Goal: Complete application form

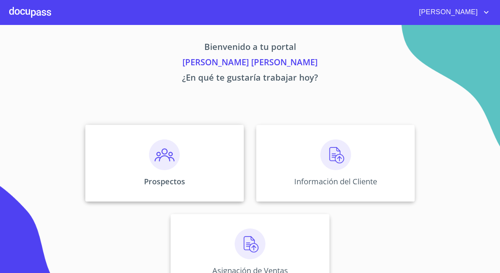
click at [154, 154] on img at bounding box center [164, 155] width 31 height 31
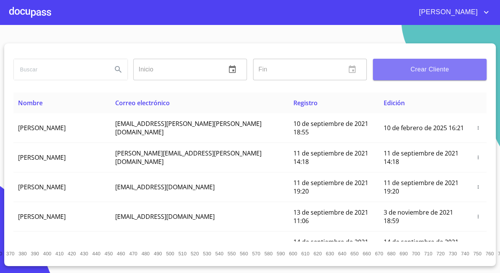
click at [457, 71] on span "Crear Cliente" at bounding box center [429, 69] width 101 height 11
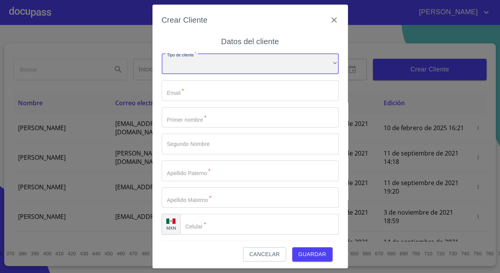
click at [273, 70] on div "​" at bounding box center [250, 64] width 177 height 21
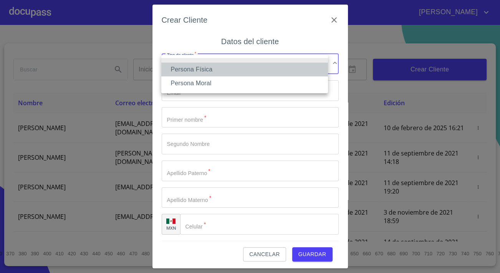
click at [187, 69] on li "Persona Física" at bounding box center [244, 70] width 167 height 14
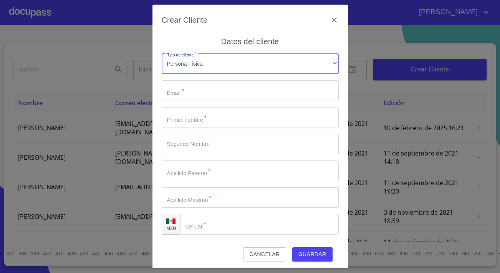
click at [196, 87] on input "Tipo de cliente   *" at bounding box center [250, 90] width 177 height 21
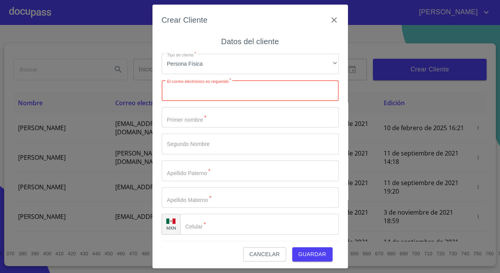
paste input "[EMAIL_ADDRESS][DOMAIN_NAME]"
type input "[EMAIL_ADDRESS][DOMAIN_NAME]"
click at [181, 115] on input "Tipo de cliente   *" at bounding box center [250, 117] width 177 height 21
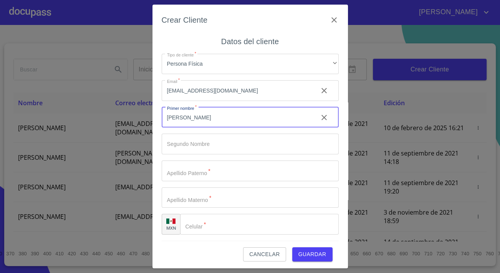
type input "[PERSON_NAME]"
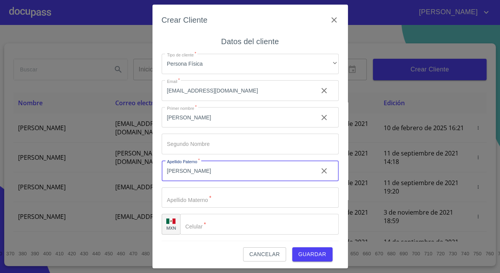
type input "[PERSON_NAME]"
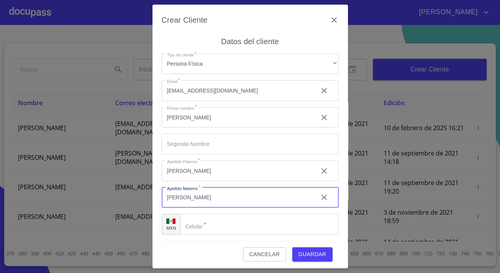
type input "[PERSON_NAME]"
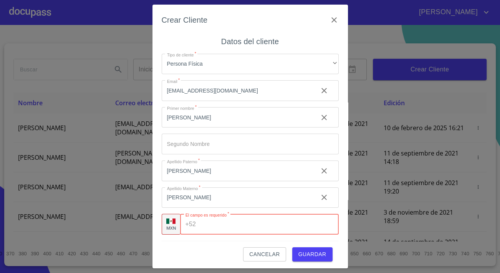
paste input "[PHONE_NUMBER]"
type input "[PHONE_NUMBER]"
click at [199, 246] on div "Cancelar Guardar" at bounding box center [250, 251] width 177 height 21
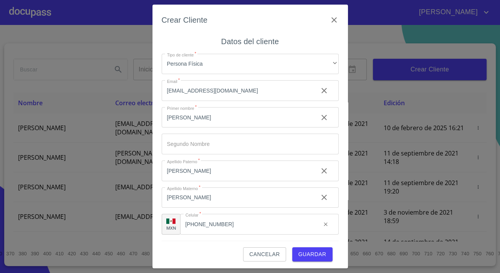
click at [303, 256] on span "Guardar" at bounding box center [313, 255] width 28 height 10
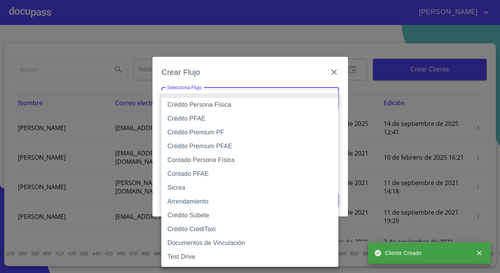
click at [253, 96] on body "[PERSON_NAME] ​ Fin ​ Crear Cliente Nombre Correo electrónico Registro Edición …" at bounding box center [250, 136] width 500 height 273
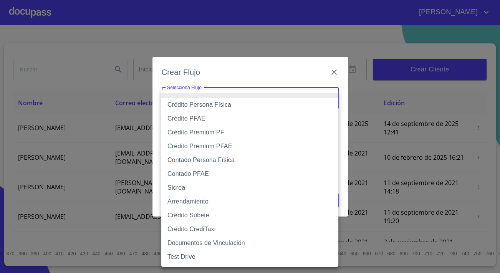
click at [211, 108] on li "Crédito Persona Física" at bounding box center [249, 105] width 177 height 14
type input "6009fb3c7d1714eb8809aa97"
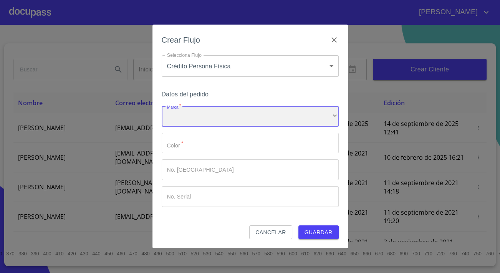
click at [208, 121] on div "​" at bounding box center [250, 116] width 177 height 21
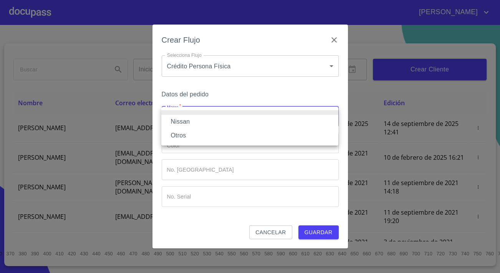
click at [191, 122] on li "Nissan" at bounding box center [249, 122] width 177 height 14
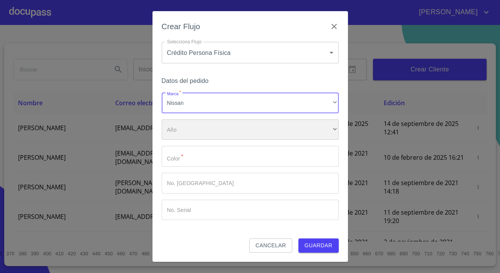
click at [195, 133] on div "​" at bounding box center [250, 130] width 177 height 21
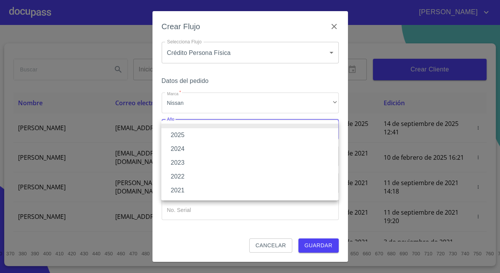
click at [178, 138] on li "2025" at bounding box center [249, 135] width 177 height 14
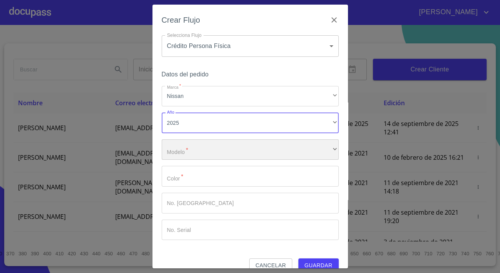
click at [187, 155] on div "​" at bounding box center [250, 150] width 177 height 21
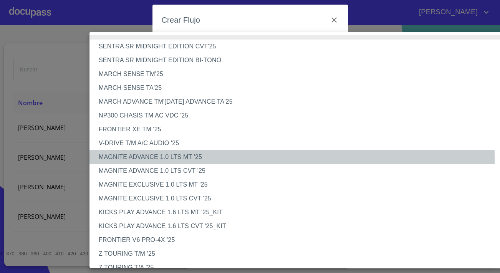
click at [135, 161] on li "MAGNITE ADVANCE 1.0 LTS MT '25" at bounding box center [304, 157] width 429 height 14
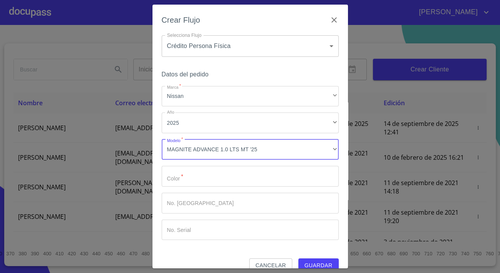
click at [176, 178] on input "Marca   *" at bounding box center [250, 176] width 177 height 21
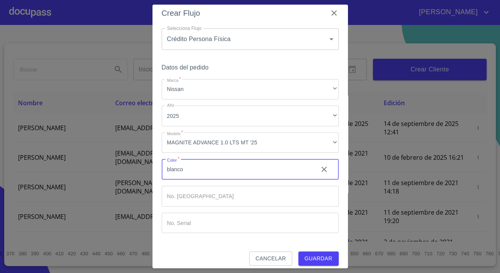
scroll to position [13, 0]
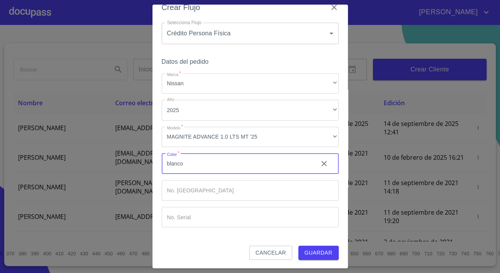
type input "blanco"
click at [311, 248] on span "Guardar" at bounding box center [319, 253] width 28 height 10
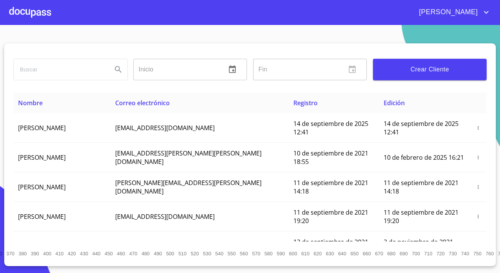
click at [19, 7] on div at bounding box center [30, 12] width 42 height 25
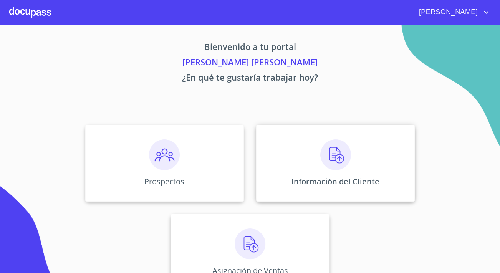
click at [263, 141] on div "Información del Cliente" at bounding box center [335, 163] width 159 height 77
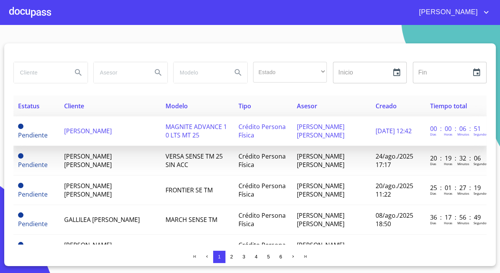
click at [98, 135] on td "[PERSON_NAME]" at bounding box center [110, 131] width 101 height 30
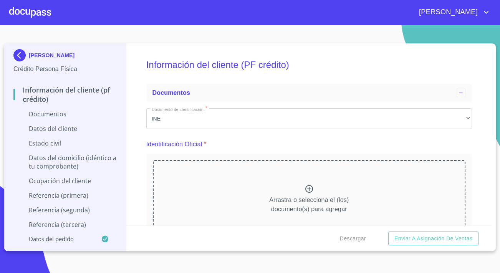
click at [212, 200] on div "Arrastra o selecciona el (los) documento(s) para agregar" at bounding box center [309, 199] width 313 height 78
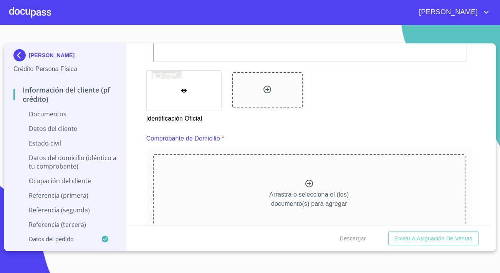
scroll to position [349, 0]
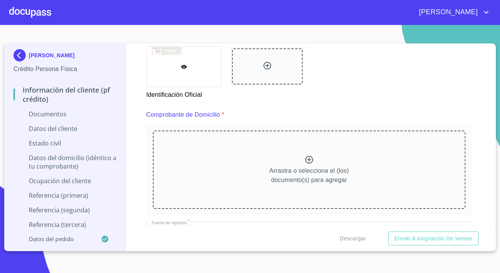
click at [224, 161] on div "Arrastra o selecciona el (los) documento(s) para agregar" at bounding box center [309, 170] width 313 height 78
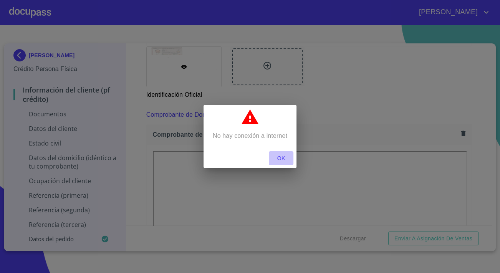
click at [282, 158] on span "OK" at bounding box center [281, 159] width 18 height 10
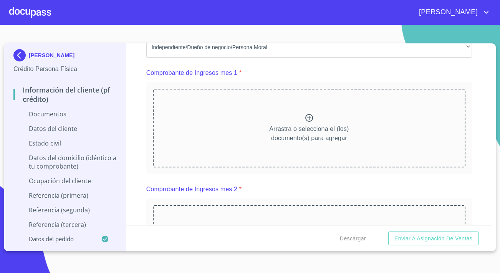
scroll to position [734, 0]
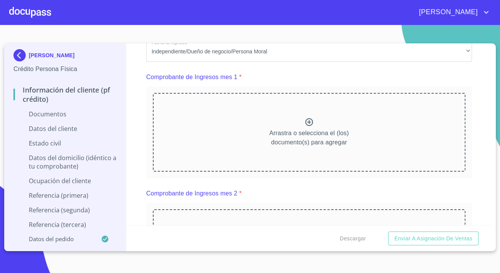
click at [304, 117] on div "Arrastra o selecciona el (los) documento(s) para agregar" at bounding box center [309, 132] width 313 height 78
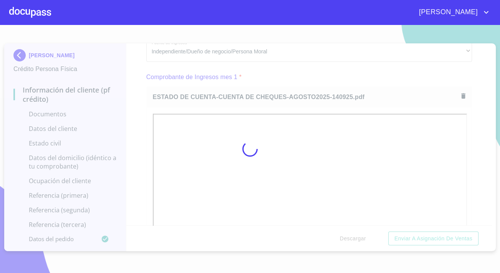
click at [137, 157] on div at bounding box center [250, 149] width 500 height 248
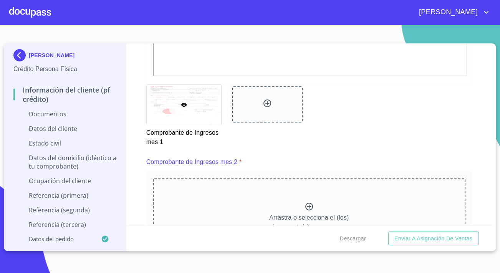
scroll to position [1118, 0]
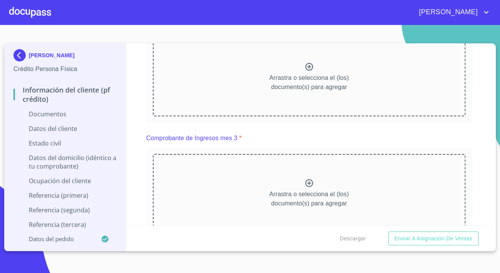
click at [274, 107] on div "Arrastra o selecciona el (los) documento(s) para agregar" at bounding box center [309, 77] width 313 height 78
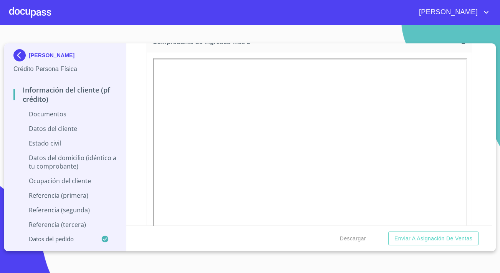
click at [147, 165] on div at bounding box center [309, 162] width 325 height 221
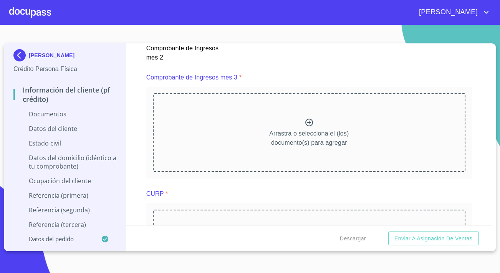
scroll to position [1397, 0]
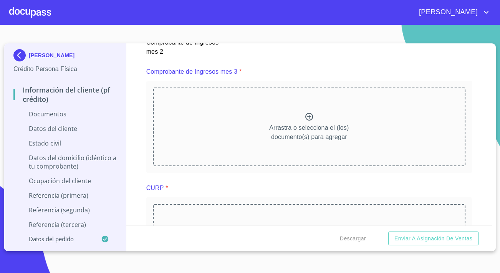
click at [245, 130] on div "Arrastra o selecciona el (los) documento(s) para agregar" at bounding box center [309, 127] width 313 height 78
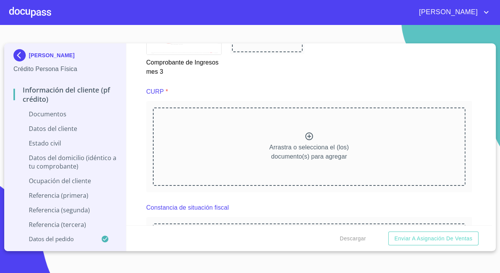
scroll to position [1712, 0]
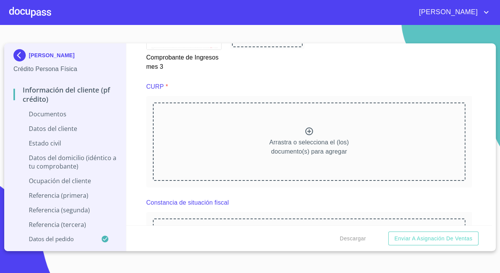
click at [305, 136] on icon at bounding box center [309, 131] width 9 height 9
click at [323, 132] on div "Arrastra o selecciona el (los) documento(s) para agregar" at bounding box center [309, 142] width 313 height 78
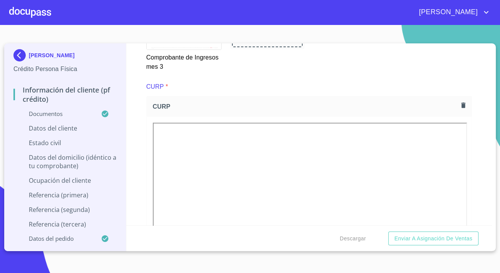
click at [140, 117] on div "Información del cliente (PF crédito) Documentos Documento de identificación.   …" at bounding box center [309, 134] width 366 height 182
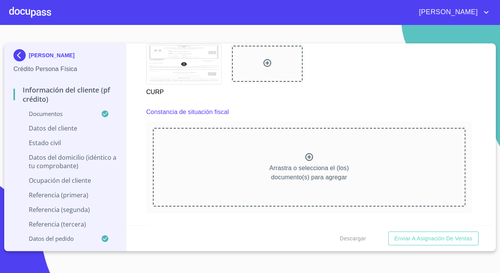
scroll to position [2026, 0]
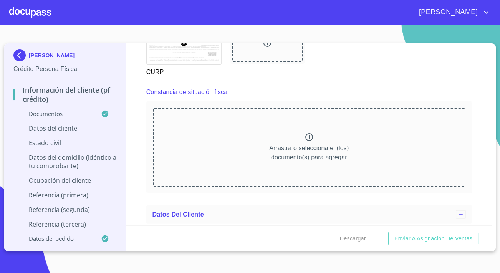
click at [271, 136] on div "Arrastra o selecciona el (los) documento(s) para agregar" at bounding box center [309, 147] width 313 height 78
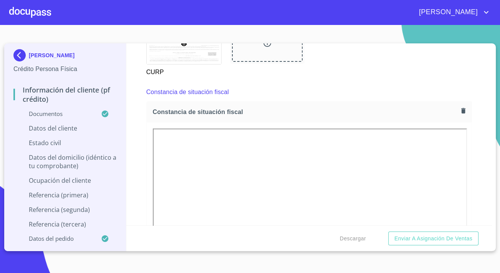
click at [141, 159] on div "Información del cliente (PF crédito) Documentos Documento de identificación.   …" at bounding box center [309, 134] width 366 height 182
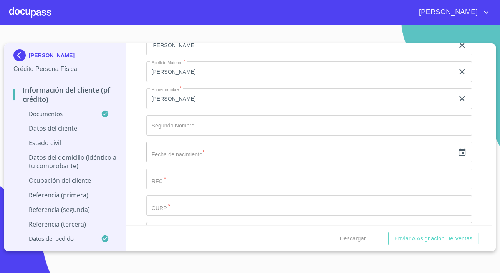
scroll to position [2445, 0]
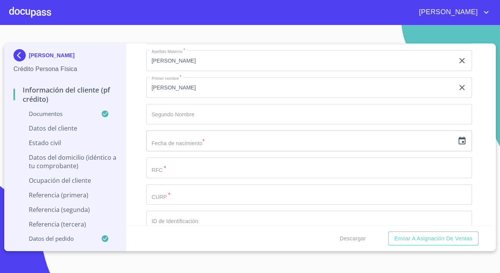
click at [169, 176] on input "Documento de identificación.   *" at bounding box center [309, 168] width 326 height 21
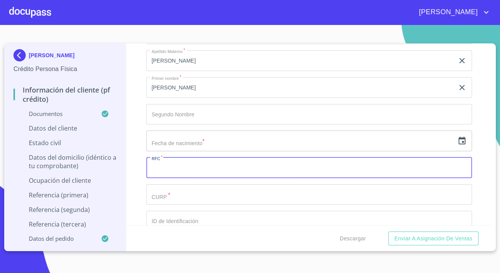
paste input "LAMD950118MS3"
type input "LAMD950118MS3"
click at [139, 115] on div "Información del cliente (PF crédito) Documentos Documento de identificación.   …" at bounding box center [309, 134] width 366 height 182
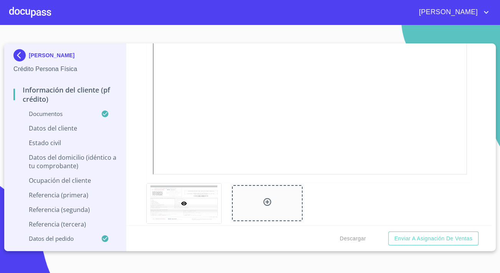
scroll to position [2131, 0]
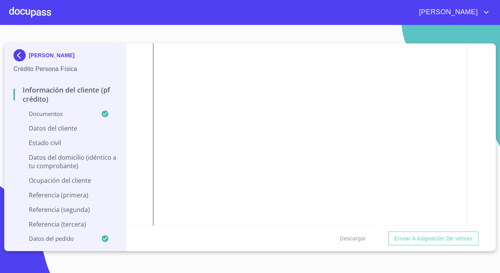
click at [151, 138] on div at bounding box center [309, 128] width 325 height 221
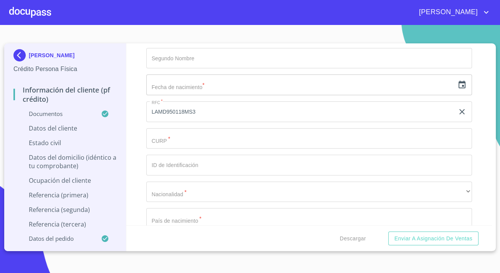
scroll to position [2480, 0]
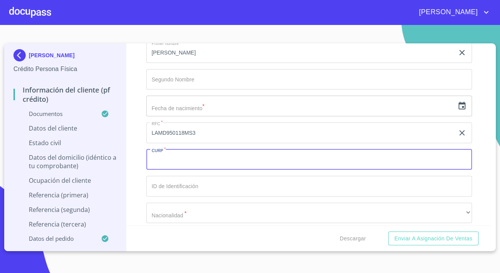
click at [171, 165] on input "Documento de identificación.   *" at bounding box center [309, 159] width 326 height 21
paste input "LAMD950118HPLZRV09"
type input "LAMD950118HPLZRV09"
click at [460, 110] on icon "button" at bounding box center [462, 106] width 7 height 8
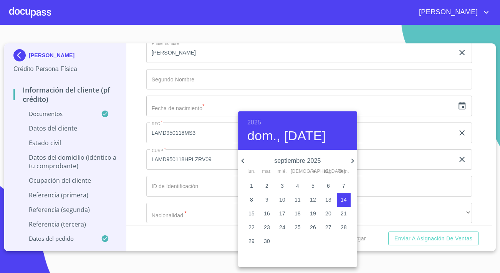
click at [242, 157] on icon "button" at bounding box center [242, 160] width 9 height 9
click at [253, 121] on h6 "2025" at bounding box center [254, 122] width 14 height 11
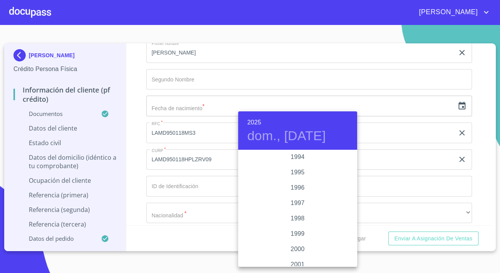
scroll to position [1037, 0]
click at [298, 196] on div "1995" at bounding box center [297, 197] width 119 height 15
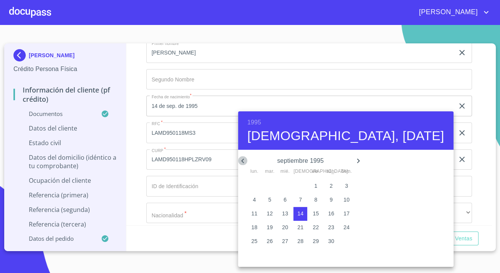
click at [244, 161] on icon "button" at bounding box center [242, 160] width 9 height 9
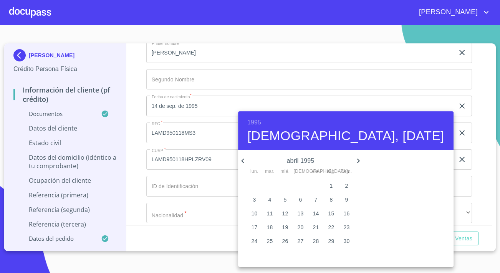
click at [244, 161] on icon "button" at bounding box center [242, 160] width 9 height 9
click at [328, 215] on p "18" at bounding box center [331, 214] width 6 height 8
type input "18 de mar. de 1995"
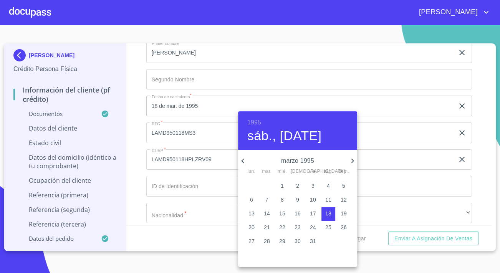
click at [171, 184] on div at bounding box center [250, 136] width 500 height 273
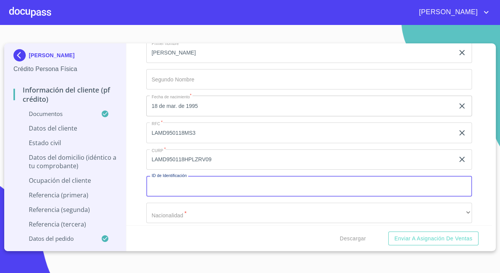
click at [213, 189] on input "Documento de identificación.   *" at bounding box center [309, 186] width 326 height 21
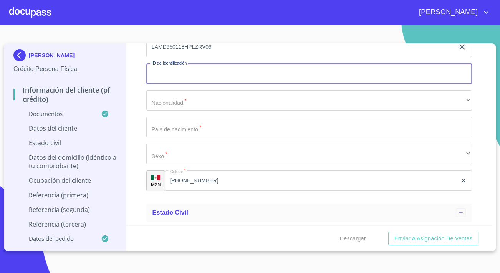
scroll to position [2550, 0]
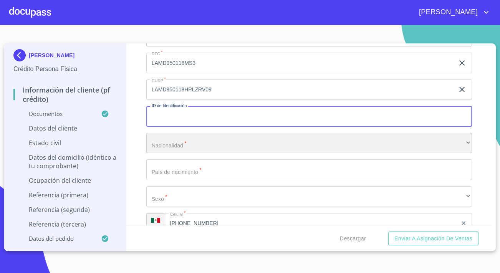
click at [165, 154] on div "​" at bounding box center [309, 143] width 326 height 21
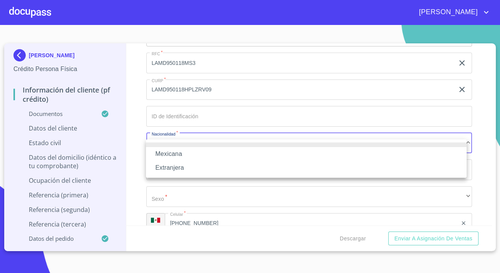
click at [165, 150] on li "Mexicana" at bounding box center [306, 154] width 321 height 14
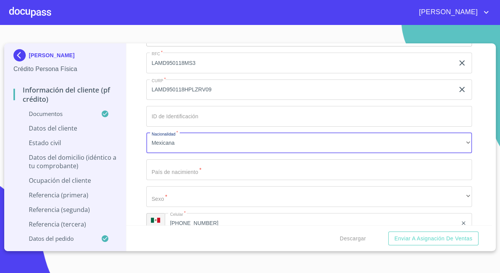
click at [179, 169] on input "Documento de identificación.   *" at bounding box center [309, 169] width 326 height 21
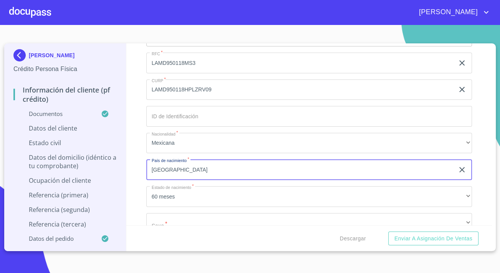
type input "[GEOGRAPHIC_DATA]"
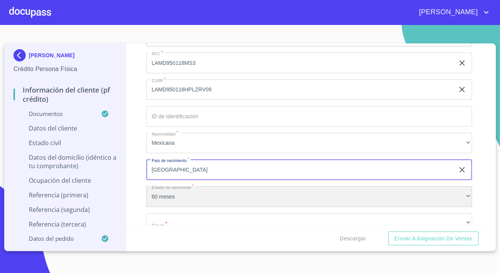
click at [202, 207] on div "60 meses" at bounding box center [309, 196] width 326 height 21
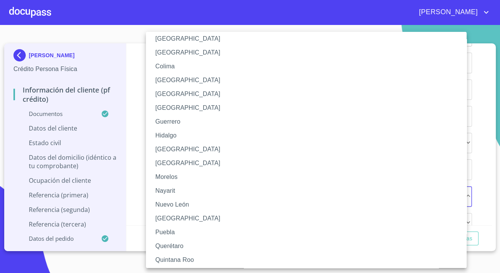
scroll to position [105, 0]
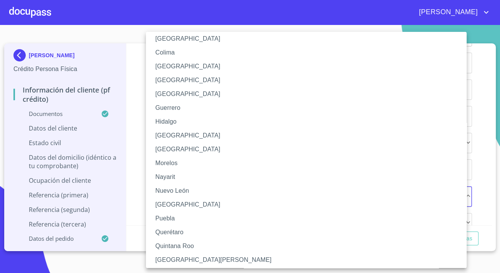
click at [165, 217] on li "Puebla" at bounding box center [309, 219] width 326 height 14
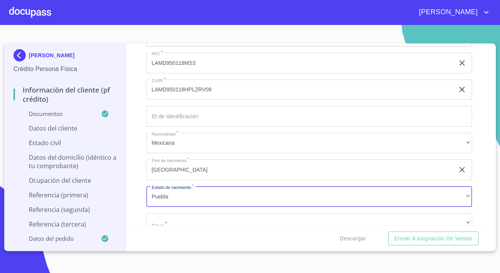
click at [143, 178] on div "Información del cliente (PF crédito) Documentos Documento de identificación.   …" at bounding box center [309, 134] width 366 height 182
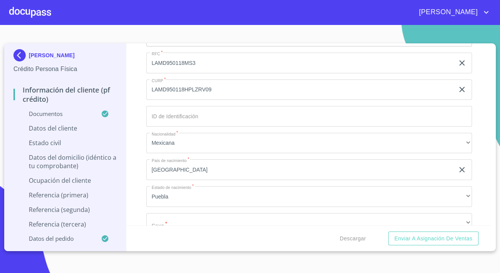
scroll to position [2620, 0]
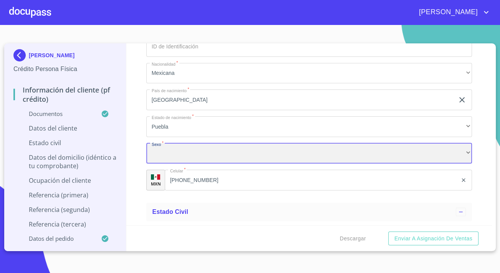
click at [160, 164] on div "​" at bounding box center [309, 153] width 326 height 21
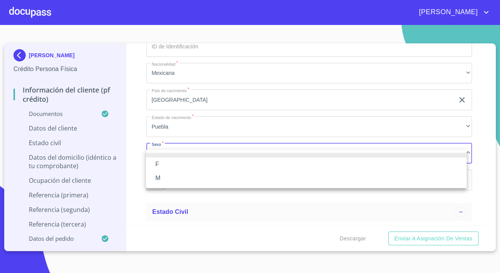
click at [159, 176] on li "M" at bounding box center [306, 178] width 321 height 14
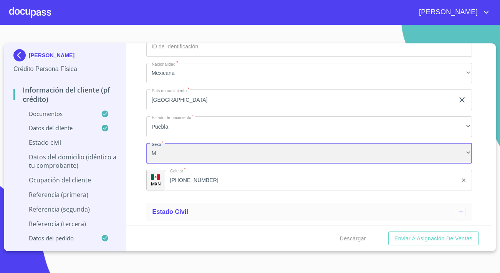
click at [165, 161] on div "M" at bounding box center [309, 153] width 326 height 21
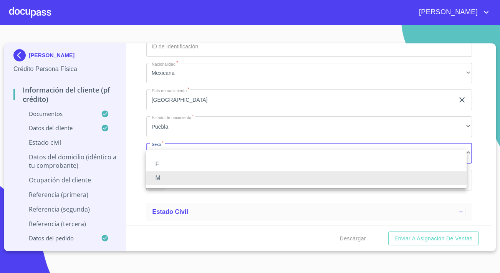
click at [158, 182] on li "M" at bounding box center [306, 178] width 321 height 14
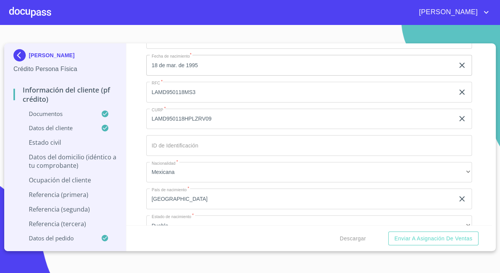
scroll to position [2515, 0]
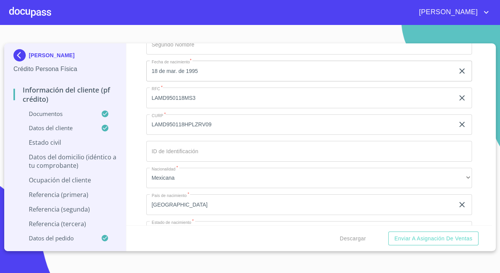
click at [166, 156] on input "Documento de identificación.   *" at bounding box center [309, 151] width 326 height 21
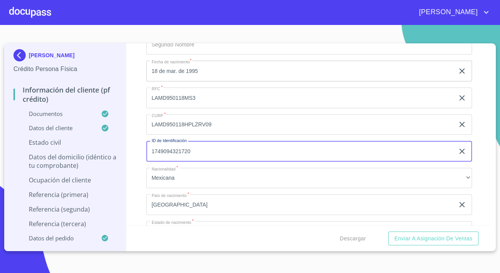
type input "1749094321720"
click at [139, 141] on div "Información del cliente (PF crédito) Documentos Documento de identificación.   …" at bounding box center [309, 134] width 366 height 182
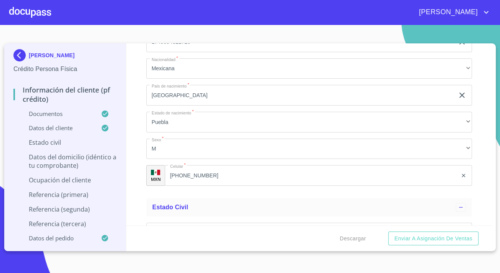
scroll to position [2690, 0]
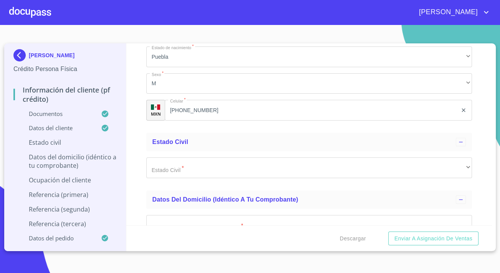
click at [136, 181] on div "Información del cliente (PF crédito) Documentos Documento de identificación.   …" at bounding box center [309, 134] width 366 height 182
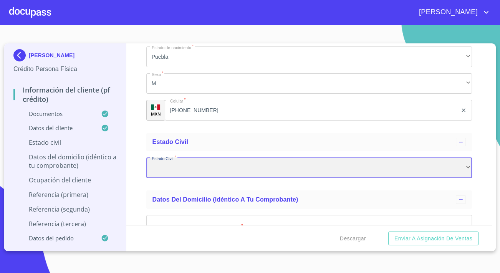
click at [168, 175] on div "​" at bounding box center [309, 168] width 326 height 21
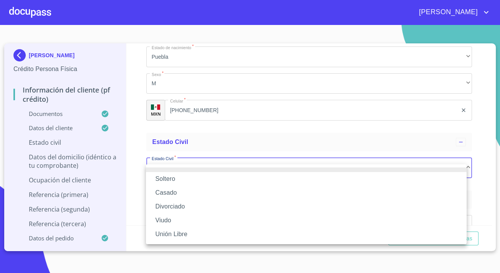
click at [169, 193] on li "Casado" at bounding box center [306, 193] width 321 height 14
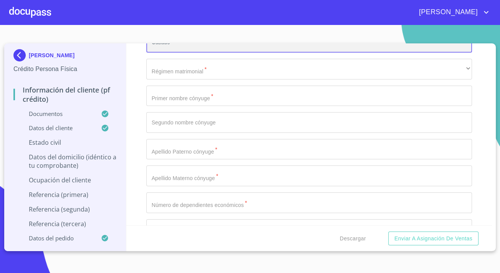
scroll to position [2830, 0]
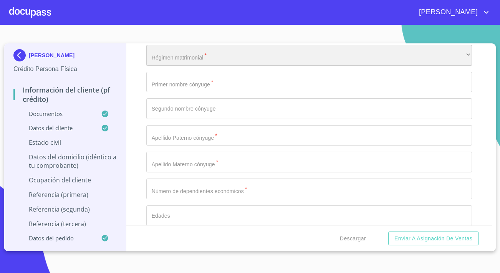
click at [167, 65] on div "​" at bounding box center [309, 55] width 326 height 21
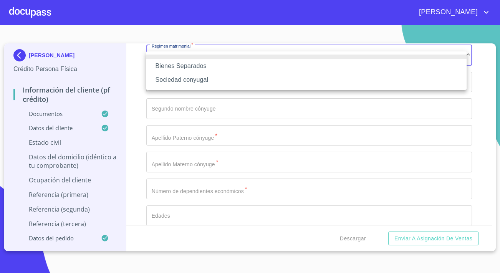
click at [165, 67] on li "Bienes Separados" at bounding box center [306, 66] width 321 height 14
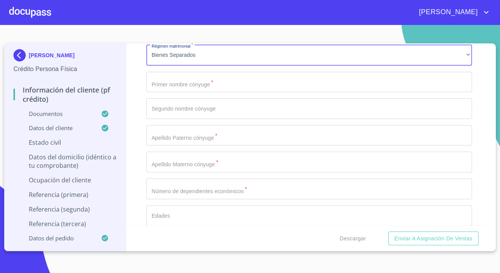
click at [166, 84] on input "Documento de identificación.   *" at bounding box center [309, 82] width 326 height 21
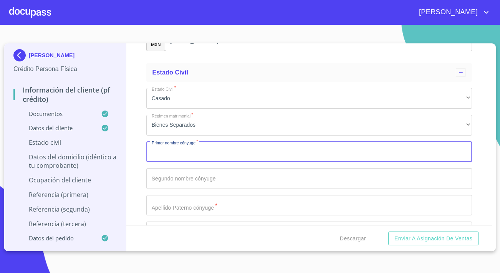
scroll to position [2795, 0]
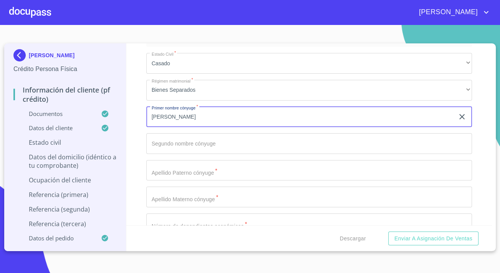
type input "[PERSON_NAME]"
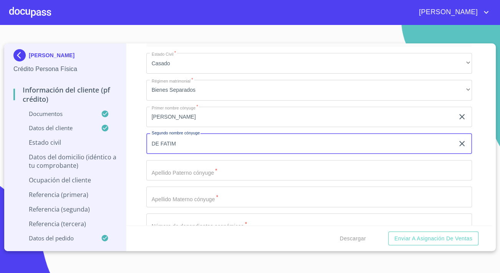
type input "DE [PERSON_NAME]"
drag, startPoint x: 184, startPoint y: 149, endPoint x: 146, endPoint y: 149, distance: 37.3
click at [146, 149] on input "DE [PERSON_NAME]" at bounding box center [300, 143] width 308 height 21
click at [173, 125] on input "[PERSON_NAME]" at bounding box center [300, 117] width 308 height 21
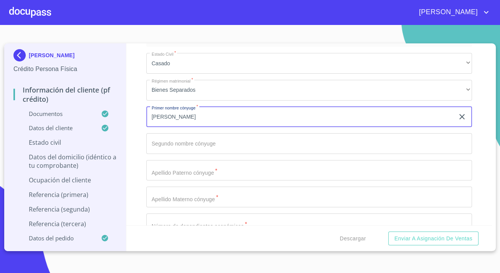
paste input "DE [PERSON_NAME]"
type input "ROSARIO DE FATIMA"
click at [176, 170] on input "Documento de identificación.   *" at bounding box center [309, 170] width 326 height 21
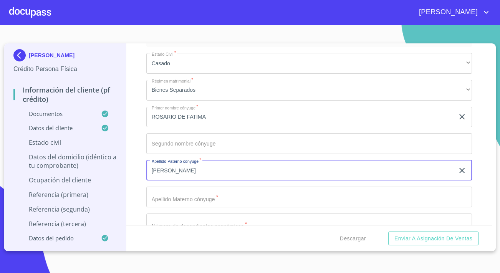
type input "[PERSON_NAME]"
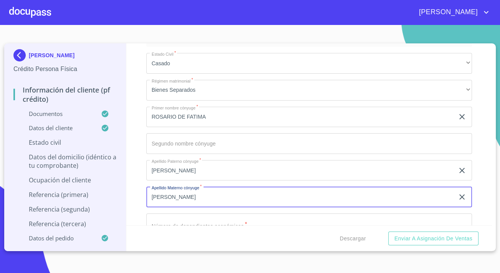
type input "[PERSON_NAME]"
click at [135, 124] on div "Información del cliente (PF crédito) Documentos Documento de identificación.   …" at bounding box center [309, 134] width 366 height 182
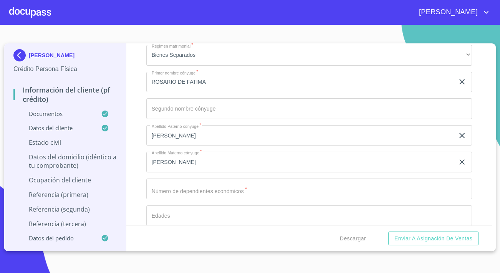
scroll to position [2865, 0]
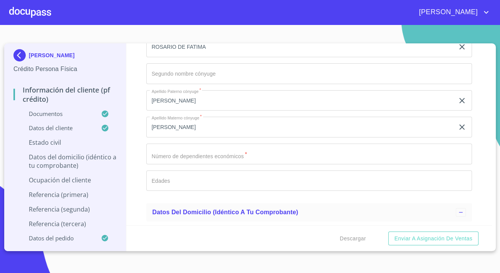
click at [163, 159] on input "Documento de identificación.   *" at bounding box center [309, 154] width 326 height 21
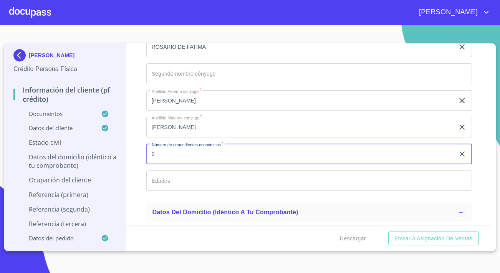
type input "0"
click at [166, 185] on input "Documento de identificación.   *" at bounding box center [309, 181] width 326 height 21
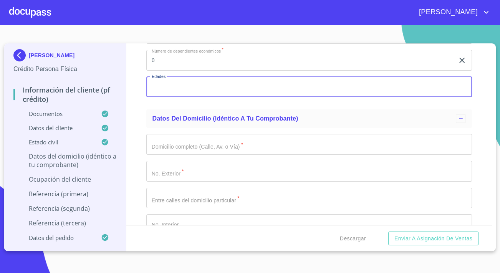
scroll to position [2970, 0]
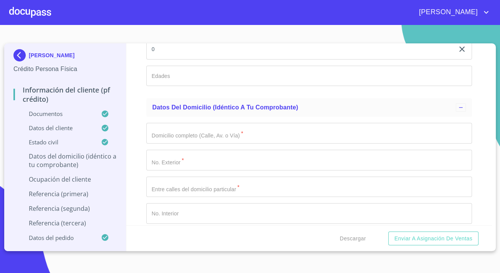
click at [133, 116] on div "Información del cliente (PF crédito) Documentos Documento de identificación.   …" at bounding box center [309, 134] width 366 height 182
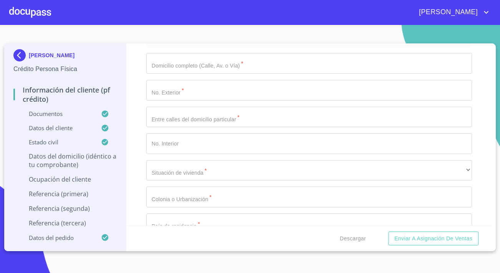
scroll to position [3005, 0]
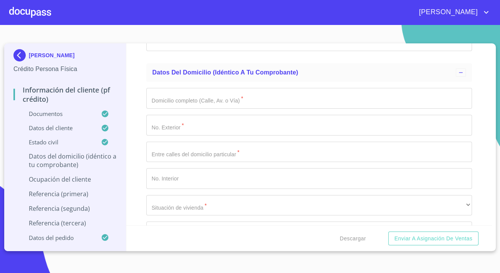
click at [163, 109] on input "Documento de identificación.   *" at bounding box center [309, 98] width 326 height 21
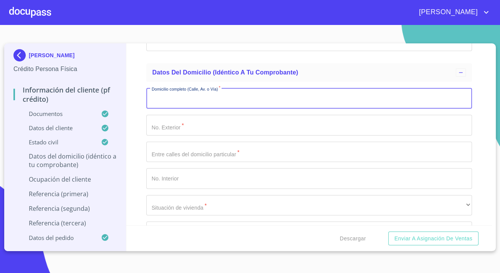
paste input "[STREET_ADDRESS]"
drag, startPoint x: 165, startPoint y: 104, endPoint x: 108, endPoint y: 91, distance: 58.8
click at [108, 91] on div "[PERSON_NAME] Persona Física Información del cliente (PF crédito) Documentos Da…" at bounding box center [248, 147] width 488 height 208
drag, startPoint x: 233, startPoint y: 105, endPoint x: 222, endPoint y: 107, distance: 11.4
click at [222, 107] on input "Circunvalación Norte Privada 226" at bounding box center [300, 98] width 308 height 21
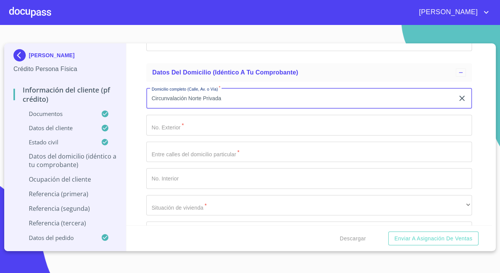
type input "Circunvalación Norte Privada"
click at [209, 126] on input "Documento de identificación.   *" at bounding box center [309, 125] width 326 height 21
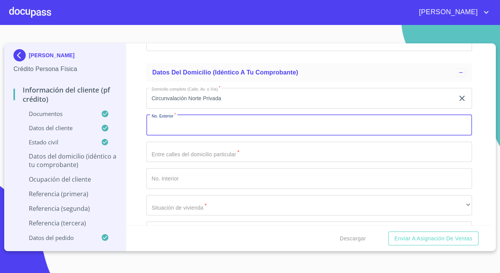
paste input "226"
type input "226"
click at [179, 163] on input "Documento de identificación.   *" at bounding box center [309, 152] width 326 height 21
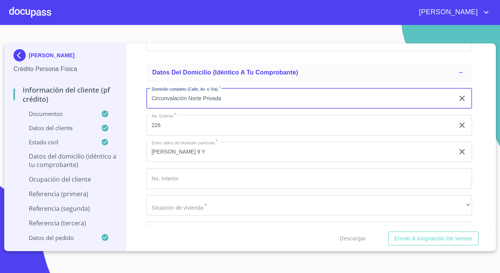
drag, startPoint x: 186, startPoint y: 103, endPoint x: 146, endPoint y: 103, distance: 39.6
click at [146, 103] on input "Circunvalación Norte Privada" at bounding box center [300, 98] width 308 height 21
click at [223, 158] on input "[PERSON_NAME] 9 Y" at bounding box center [300, 152] width 308 height 21
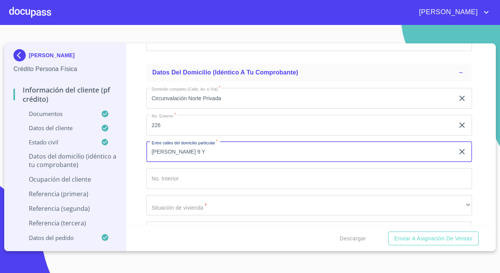
paste input "Circunvalación"
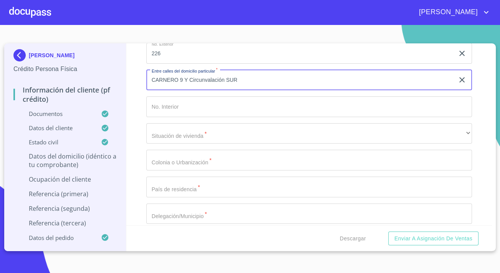
scroll to position [3109, 0]
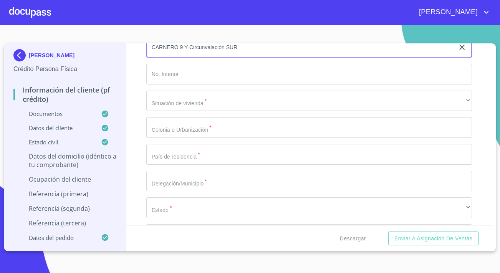
type input "CARNERO 9 Y Circunvalación SUR"
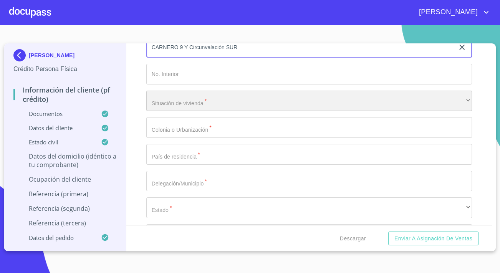
click at [185, 107] on div "​" at bounding box center [309, 101] width 326 height 21
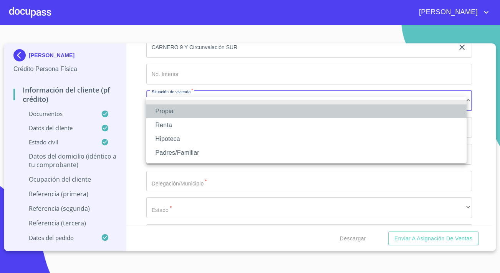
click at [193, 111] on li "Propia" at bounding box center [306, 112] width 321 height 14
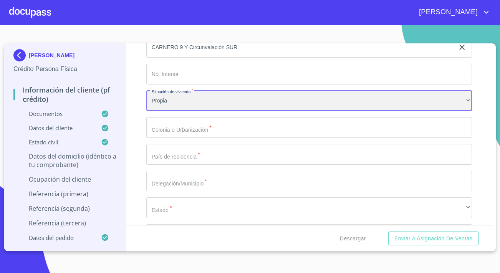
click at [189, 104] on div "Propia" at bounding box center [309, 101] width 326 height 21
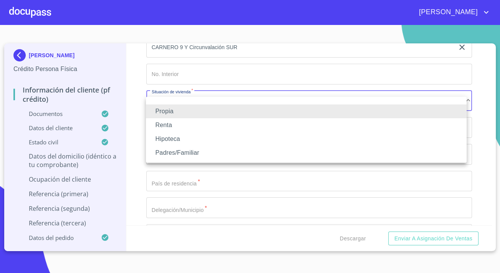
click at [168, 125] on li "Renta" at bounding box center [306, 125] width 321 height 14
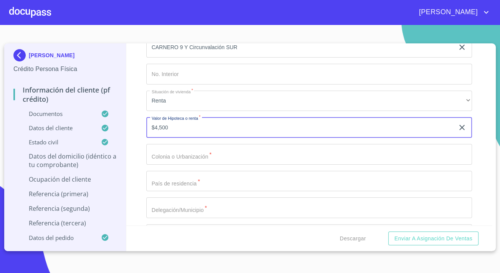
type input "$4,500"
click at [143, 150] on div "Información del cliente (PF crédito) Documentos Documento de identificación.   …" at bounding box center [309, 134] width 366 height 182
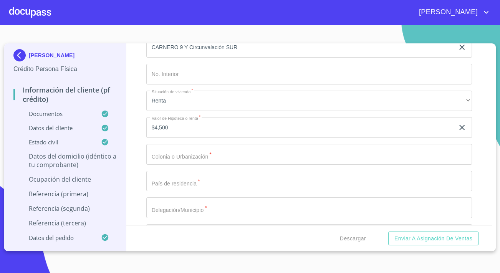
click at [164, 155] on input "Documento de identificación.   *" at bounding box center [309, 154] width 326 height 21
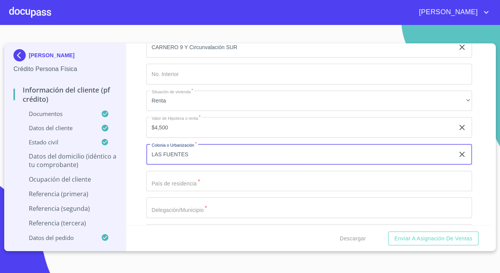
scroll to position [3144, 0]
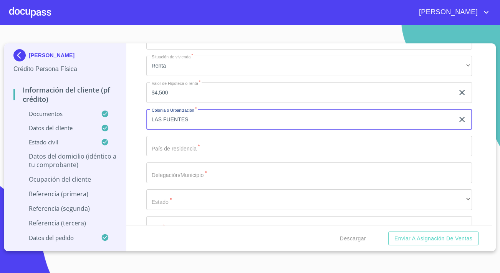
type input "LAS FUENTES"
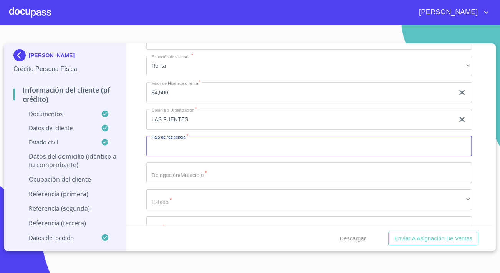
click at [184, 148] on input "Documento de identificación.   *" at bounding box center [309, 146] width 326 height 21
type input "[GEOGRAPHIC_DATA]"
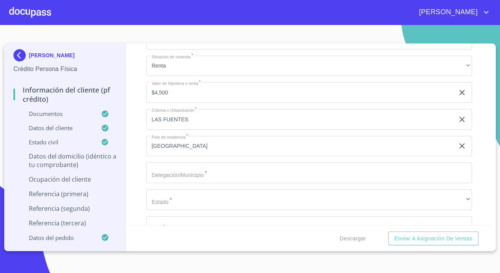
click at [139, 120] on div "Información del cliente (PF crédito) Documentos Documento de identificación.   …" at bounding box center [309, 134] width 366 height 182
click at [186, 191] on div "Domicilio completo (Calle, Av. o Vía)   * Circunvalación Norte Privada ​ No. E…" at bounding box center [309, 105] width 326 height 327
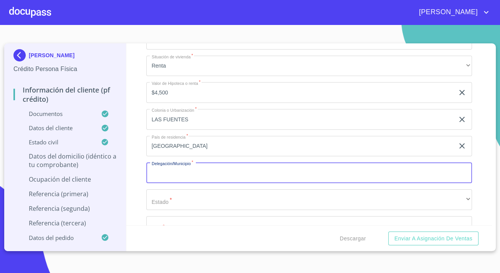
click at [189, 180] on input "Documento de identificación.   *" at bounding box center [309, 173] width 326 height 21
type input "ZAPOPAN"
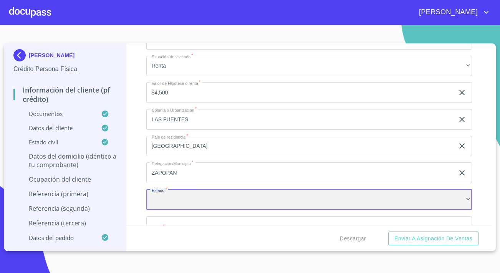
click at [165, 201] on div "​" at bounding box center [309, 199] width 326 height 21
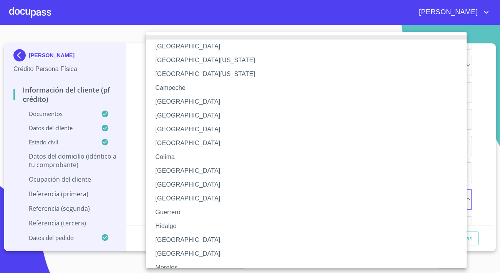
click at [173, 240] on li "[GEOGRAPHIC_DATA]" at bounding box center [309, 240] width 326 height 14
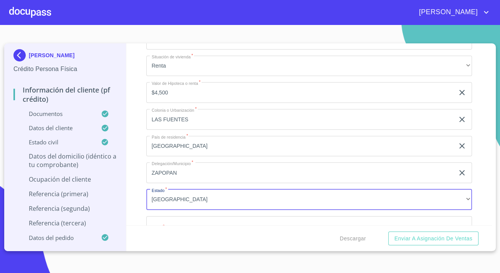
click at [136, 211] on div "Información del cliente (PF crédito) Documentos Documento de identificación.   …" at bounding box center [309, 134] width 366 height 182
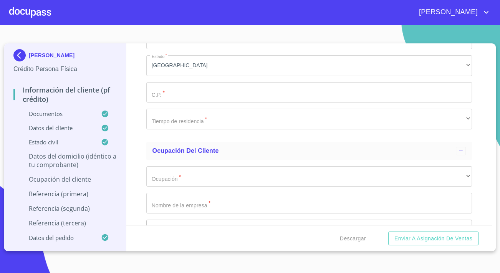
scroll to position [3284, 0]
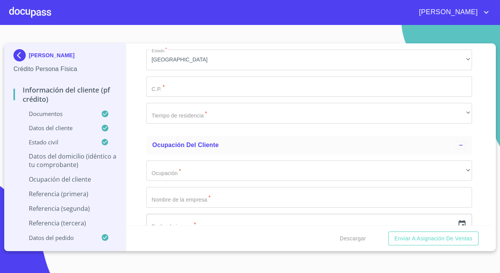
click at [174, 92] on input "Documento de identificación.   *" at bounding box center [309, 86] width 326 height 21
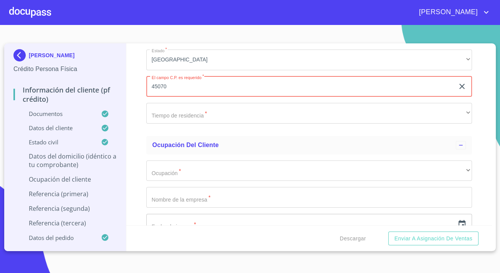
type input "45070"
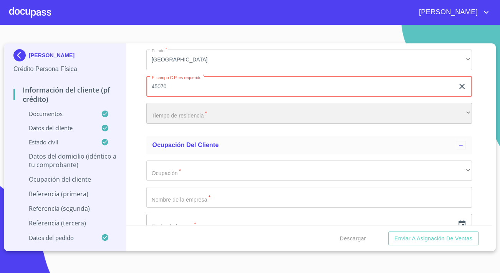
click at [301, 119] on div "​" at bounding box center [309, 113] width 326 height 21
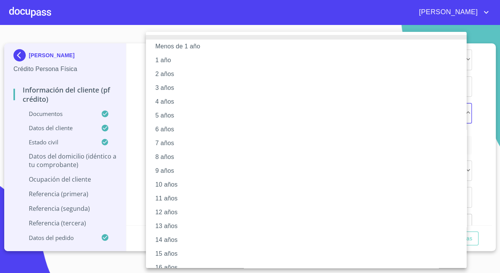
click at [173, 88] on li "3 años" at bounding box center [309, 88] width 326 height 14
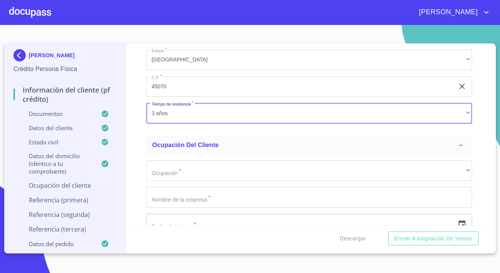
click at [138, 146] on div "Información del cliente (PF crédito) Documentos Documento de identificación.   …" at bounding box center [309, 134] width 366 height 182
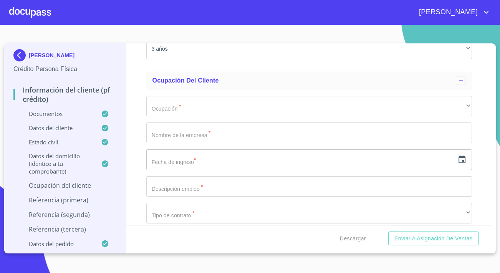
scroll to position [3354, 0]
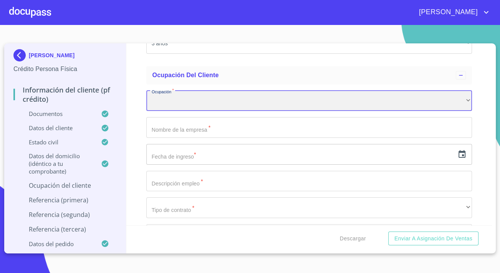
click at [162, 111] on div "​" at bounding box center [309, 101] width 326 height 21
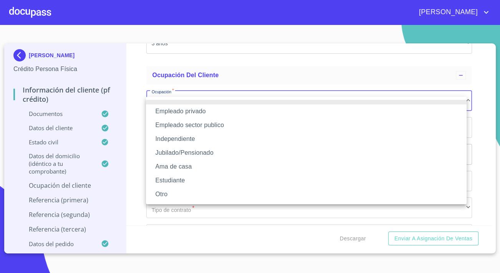
click at [170, 115] on li "Empleado privado" at bounding box center [306, 112] width 321 height 14
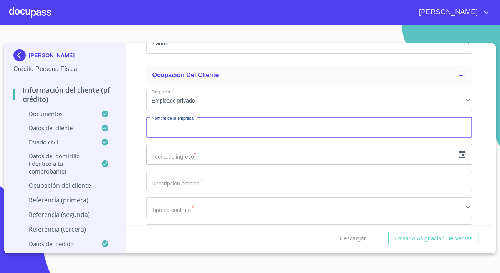
click at [176, 136] on input "Documento de identificación.   *" at bounding box center [309, 127] width 326 height 21
paste input "ESCON SOLUCIONES INTEGRALES"
type input "ESCON SOLUCIONES INTEGRALES"
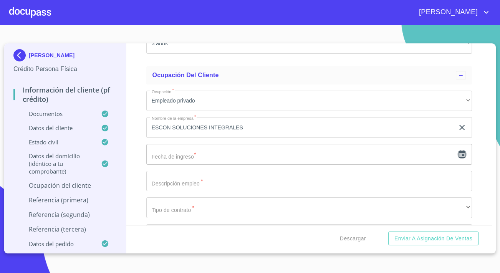
click at [459, 158] on icon "button" at bounding box center [462, 154] width 7 height 8
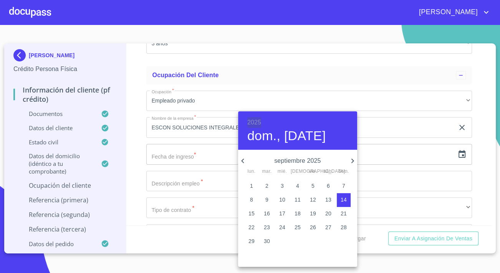
click at [254, 122] on h6 "2025" at bounding box center [254, 122] width 14 height 11
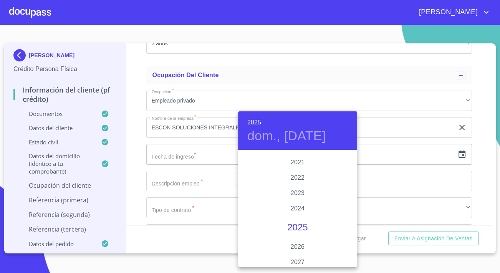
scroll to position [1456, 0]
click at [298, 192] on div "2022" at bounding box center [297, 193] width 119 height 15
type input "14 de sep. de 2022"
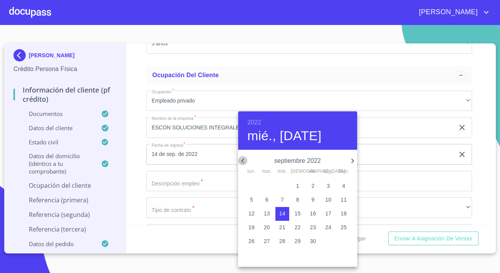
click at [243, 160] on icon "button" at bounding box center [242, 161] width 3 height 5
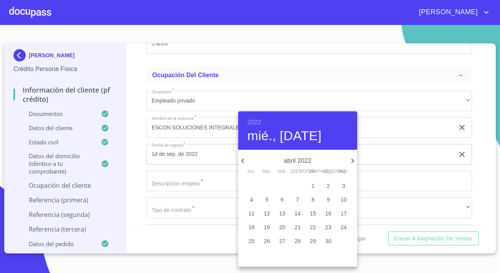
click at [243, 160] on icon "button" at bounding box center [242, 161] width 3 height 5
click at [349, 158] on icon "button" at bounding box center [352, 160] width 9 height 9
click at [284, 242] on p "27" at bounding box center [282, 242] width 6 height 8
type input "27 de abr. de 2022"
click at [166, 184] on div at bounding box center [250, 136] width 500 height 273
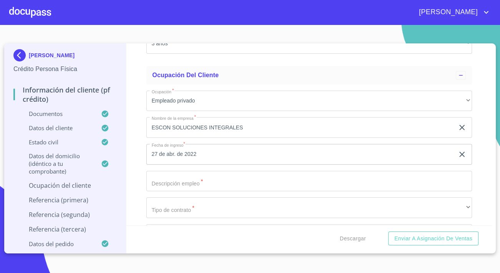
click at [170, 188] on input "Documento de identificación.   *" at bounding box center [309, 181] width 326 height 21
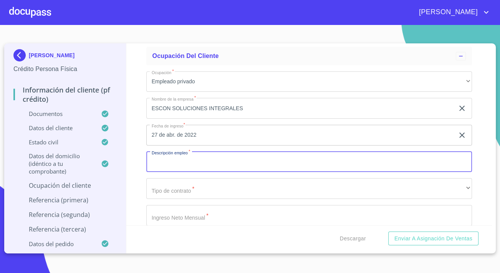
scroll to position [3424, 0]
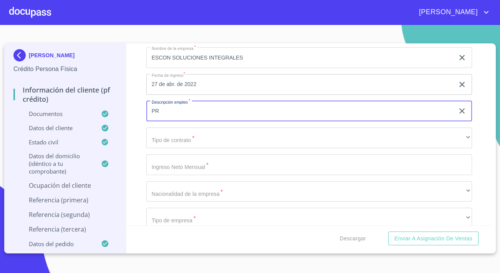
type input "P"
type input "AUTOMATIZADOR DE LINEAS DE PRODUCCION"
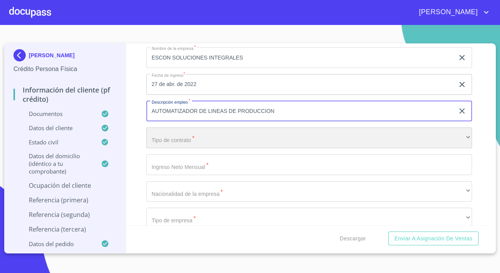
click at [222, 146] on div "​" at bounding box center [309, 138] width 326 height 21
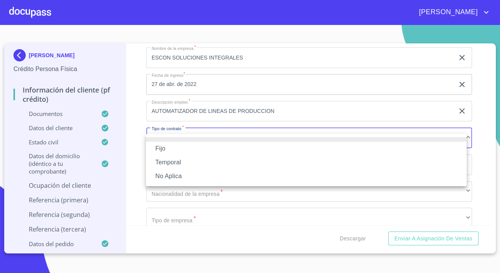
click at [176, 150] on li "Fijo" at bounding box center [306, 149] width 321 height 14
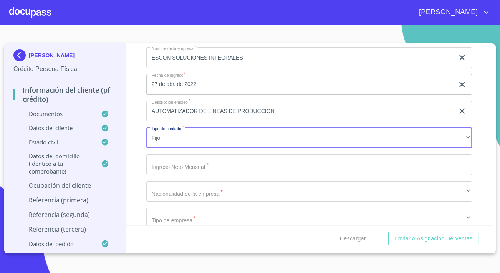
click at [179, 168] on input "Documento de identificación.   *" at bounding box center [309, 164] width 326 height 21
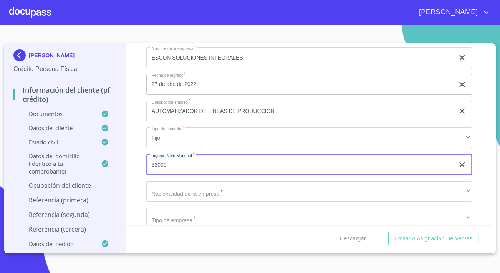
type input "33000"
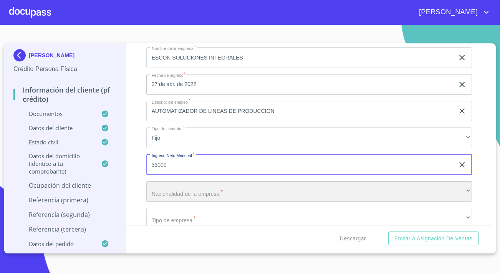
click at [172, 201] on div "​" at bounding box center [309, 191] width 326 height 21
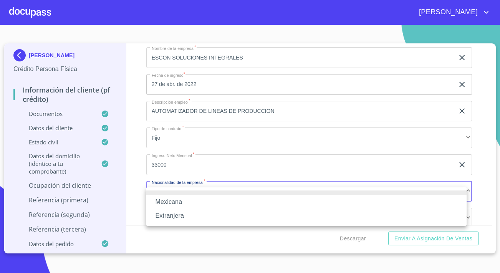
click at [166, 200] on li "Mexicana" at bounding box center [306, 202] width 321 height 14
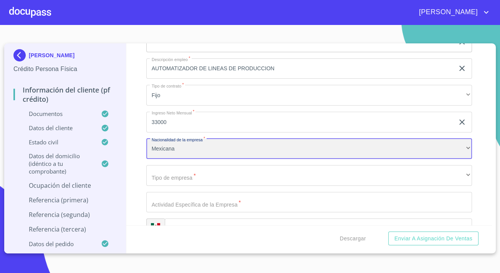
scroll to position [3493, 0]
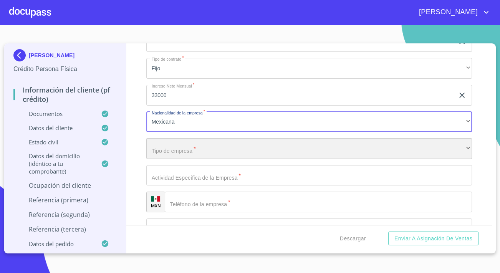
click at [180, 152] on div "​" at bounding box center [309, 148] width 326 height 21
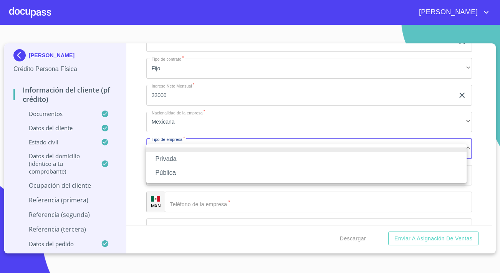
click at [170, 161] on li "Privada" at bounding box center [306, 159] width 321 height 14
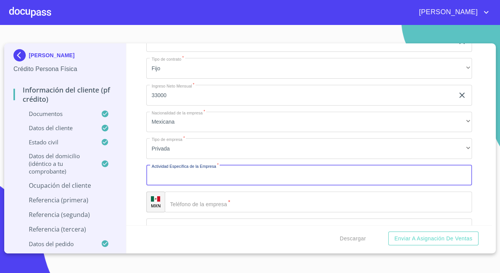
click at [181, 184] on input "Documento de identificación.   *" at bounding box center [309, 175] width 326 height 21
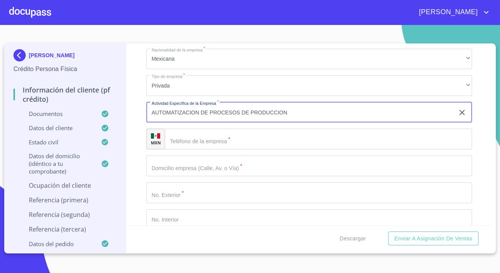
scroll to position [3563, 0]
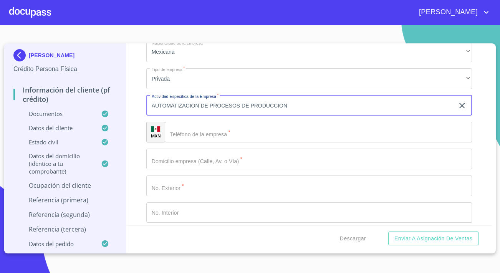
type input "AUTOMATIZACION DE PROCESOS DE PRODUCCION"
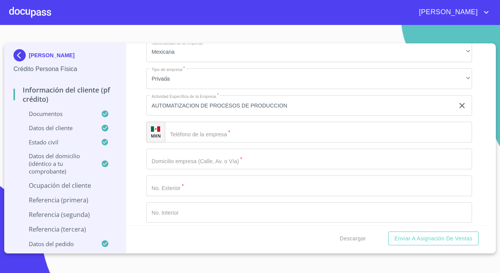
click at [180, 166] on input "Documento de identificación.   *" at bounding box center [309, 159] width 326 height 21
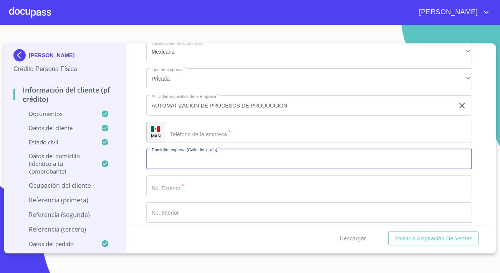
paste input "[PERSON_NAME] 2393"
drag, startPoint x: 202, startPoint y: 161, endPoint x: 188, endPoint y: 164, distance: 13.7
click at [188, 164] on input "[PERSON_NAME] 2393" at bounding box center [300, 159] width 308 height 21
type input "[PERSON_NAME]"
click at [183, 188] on input "Documento de identificación.   *" at bounding box center [309, 186] width 326 height 21
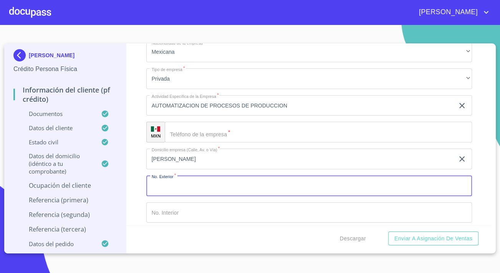
paste input "2393"
type input "2393"
click at [198, 133] on input "Documento de identificación.   *" at bounding box center [318, 132] width 307 height 21
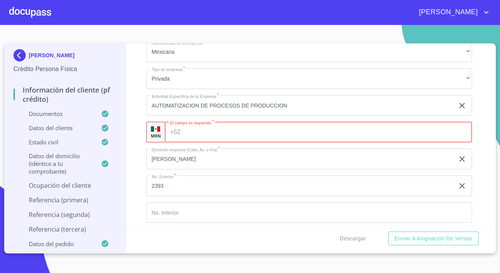
paste input "[PHONE_NUMBER]"
click at [208, 138] on input "[PHONE_NUMBER]" at bounding box center [321, 132] width 274 height 21
drag, startPoint x: 228, startPoint y: 134, endPoint x: 183, endPoint y: 139, distance: 45.2
click at [183, 139] on div "[PHONE_NUMBER] ​" at bounding box center [318, 132] width 307 height 21
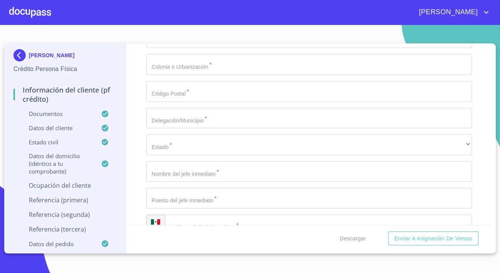
scroll to position [3773, 0]
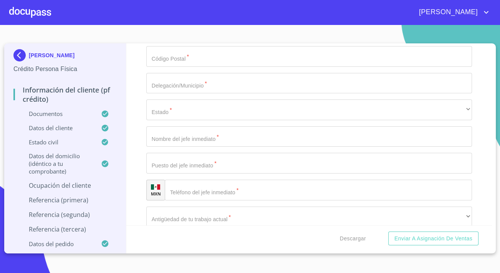
type input "[PHONE_NUMBER]"
click at [197, 193] on input "Documento de identificación.   *" at bounding box center [318, 190] width 307 height 21
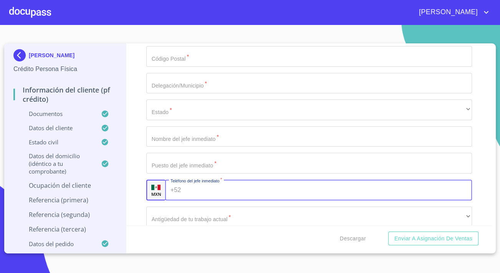
paste input "[PHONE_NUMBER]"
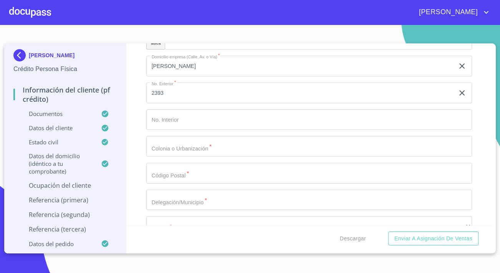
scroll to position [3668, 0]
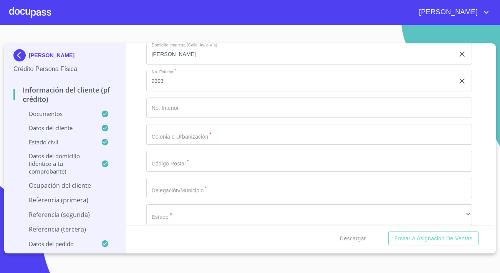
type input "[PHONE_NUMBER]"
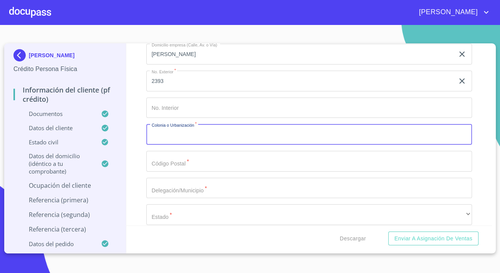
click at [164, 137] on input "Documento de identificación.   *" at bounding box center [309, 134] width 326 height 21
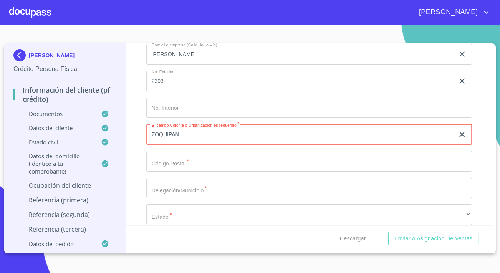
type input "ZOQUIPAN"
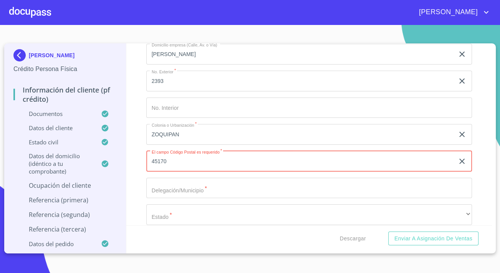
type input "45170"
click at [176, 193] on input "Documento de identificación.   *" at bounding box center [309, 188] width 326 height 21
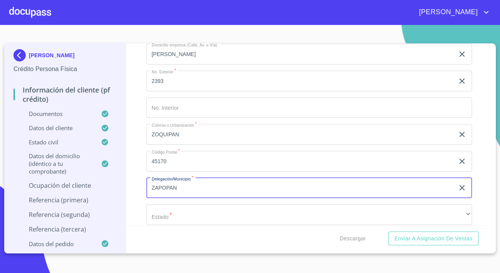
type input "ZAPOPAN"
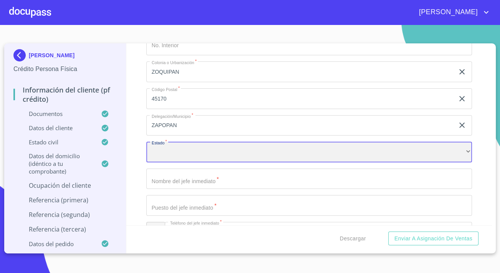
scroll to position [3743, 0]
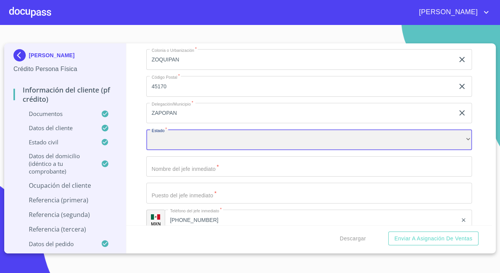
click at [190, 148] on div "​" at bounding box center [309, 140] width 326 height 21
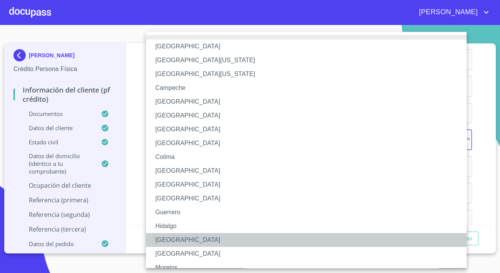
click at [167, 237] on li "[GEOGRAPHIC_DATA]" at bounding box center [309, 240] width 326 height 14
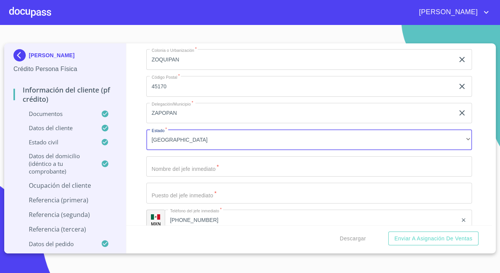
click at [185, 174] on input "Documento de identificación.   *" at bounding box center [309, 166] width 326 height 21
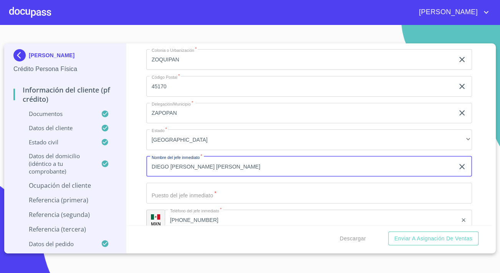
type input "DIEGO [PERSON_NAME] [PERSON_NAME]"
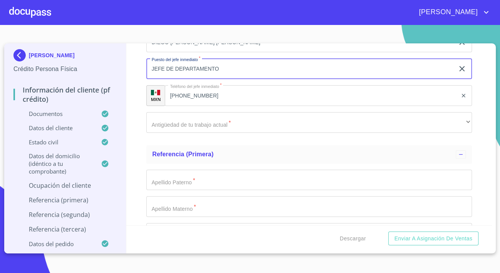
scroll to position [3883, 0]
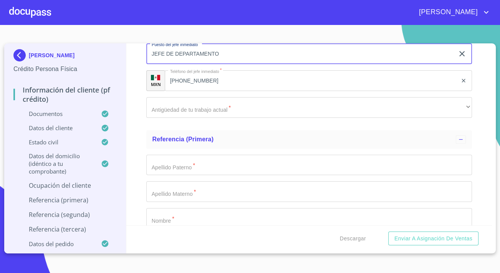
type input "JEFE DE DEPARTAMENTO"
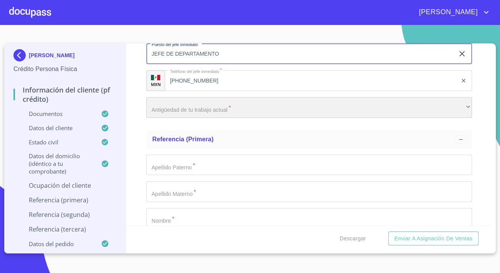
click at [218, 118] on div "​" at bounding box center [309, 107] width 326 height 21
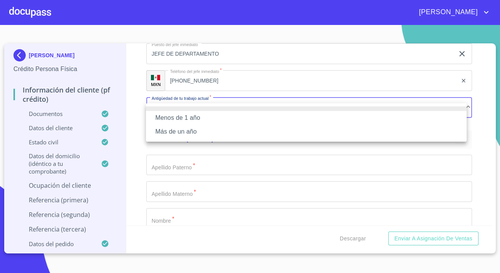
click at [170, 130] on li "Más de un año" at bounding box center [306, 132] width 321 height 14
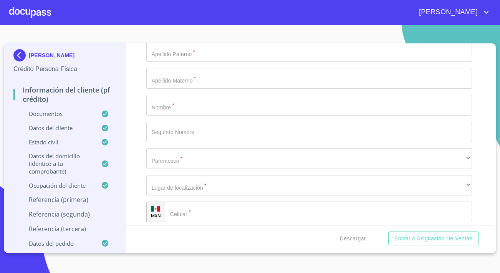
scroll to position [3953, 0]
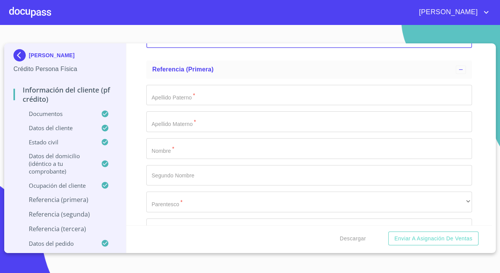
click at [181, 151] on input "Documento de identificación.   *" at bounding box center [309, 148] width 326 height 21
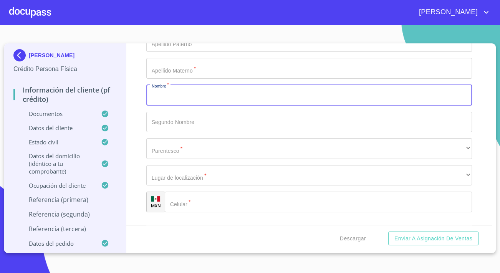
scroll to position [4023, 0]
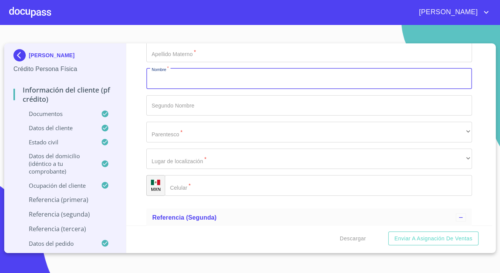
click at [229, 192] on input "Documento de identificación.   *" at bounding box center [318, 185] width 307 height 21
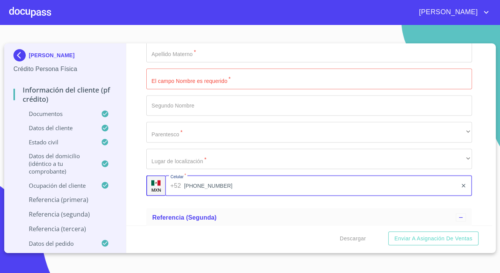
type input "[PHONE_NUMBER]"
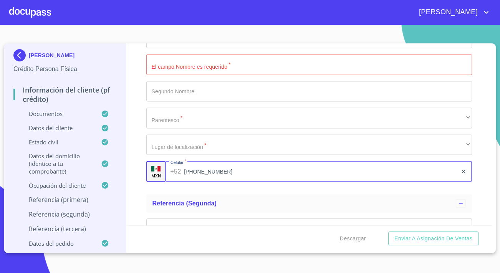
scroll to position [4058, 0]
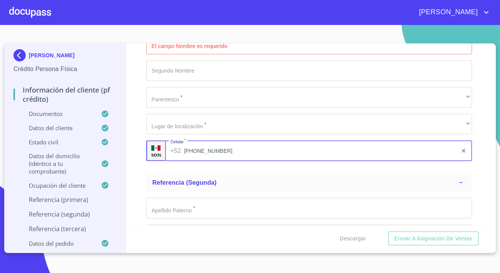
drag, startPoint x: 224, startPoint y: 158, endPoint x: 173, endPoint y: 145, distance: 52.9
click at [161, 149] on div "MXN Celular   * [PHONE_NUMBER] ​" at bounding box center [309, 150] width 326 height 21
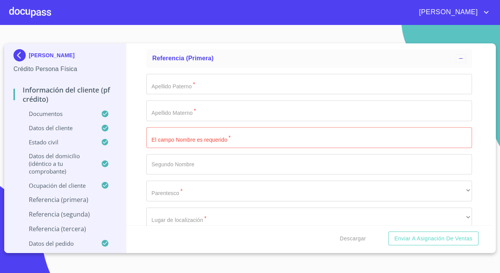
scroll to position [3953, 0]
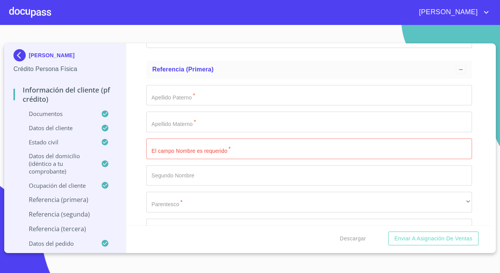
type input "[PHONE_NUMBER]"
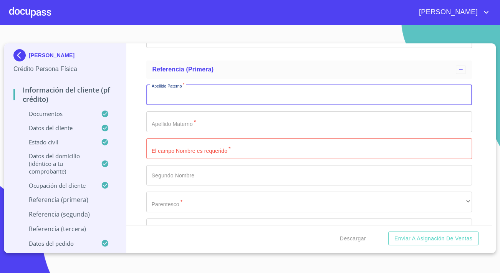
click at [194, 101] on input "Documento de identificación.   *" at bounding box center [309, 95] width 326 height 21
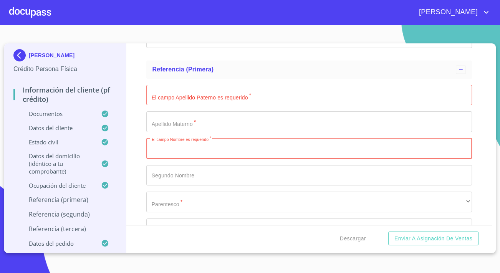
click at [192, 157] on input "Documento de identificación.   *" at bounding box center [309, 148] width 326 height 21
type input "[PERSON_NAME]"
click at [167, 102] on input "Documento de identificación.   *" at bounding box center [309, 95] width 326 height 21
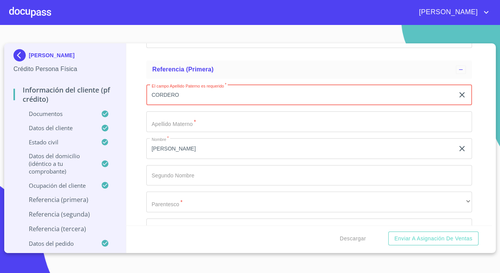
type input "CORDERO"
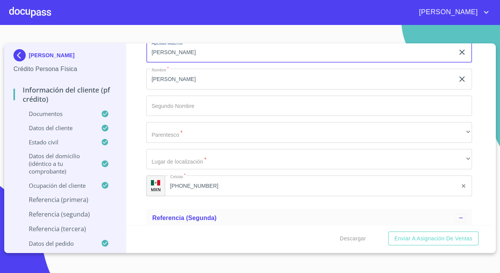
scroll to position [4023, 0]
type input "[PERSON_NAME]"
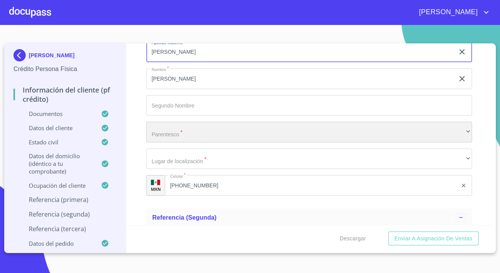
click at [180, 138] on div "​" at bounding box center [309, 132] width 326 height 21
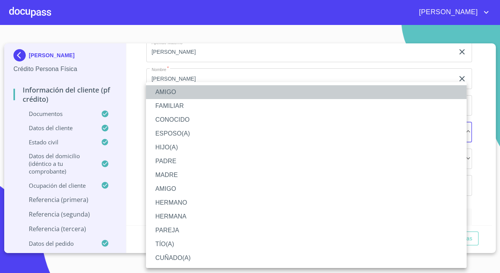
click at [169, 94] on li "AMIGO" at bounding box center [306, 92] width 321 height 14
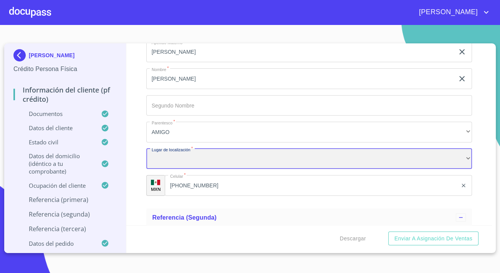
click at [194, 166] on div "​" at bounding box center [309, 159] width 326 height 21
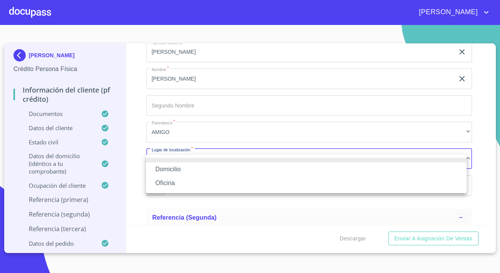
click at [173, 186] on li "Oficina" at bounding box center [306, 183] width 321 height 14
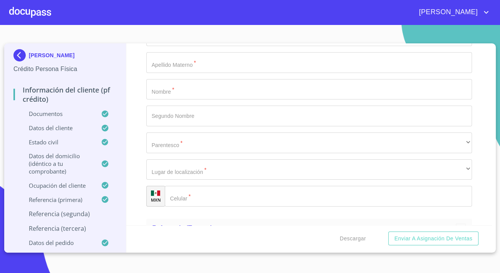
scroll to position [4232, 0]
click at [200, 202] on input "Documento de identificación.   *" at bounding box center [318, 194] width 307 height 21
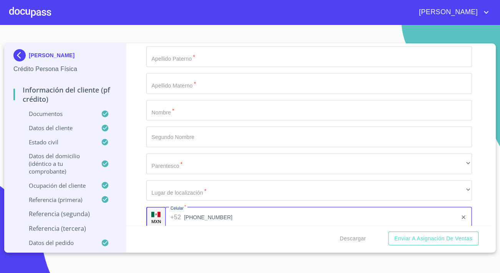
scroll to position [4197, 0]
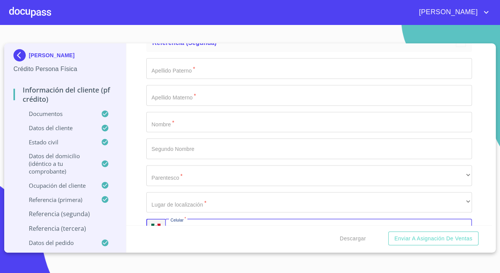
type input "[PHONE_NUMBER]"
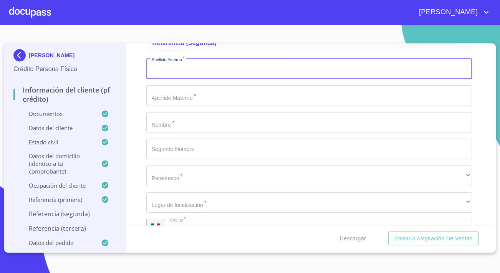
click at [188, 76] on input "Documento de identificación.   *" at bounding box center [309, 68] width 326 height 21
click at [188, 129] on input "Documento de identificación.   *" at bounding box center [309, 122] width 326 height 21
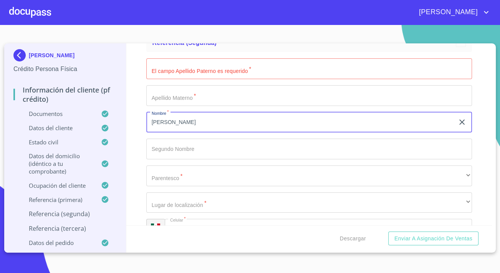
type input "[PERSON_NAME]"
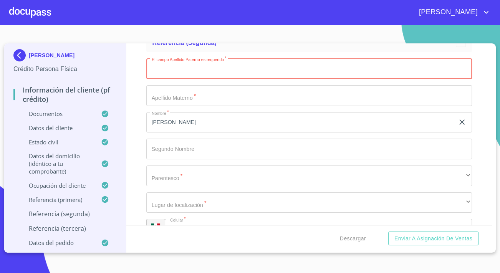
click at [216, 79] on input "Documento de identificación.   *" at bounding box center [309, 68] width 326 height 21
type input "TORRES"
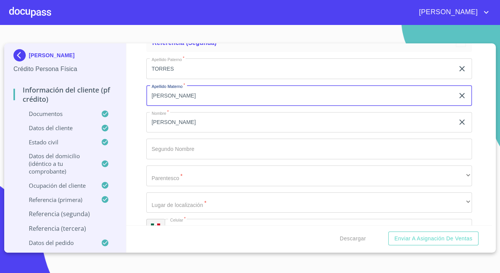
type input "[PERSON_NAME]"
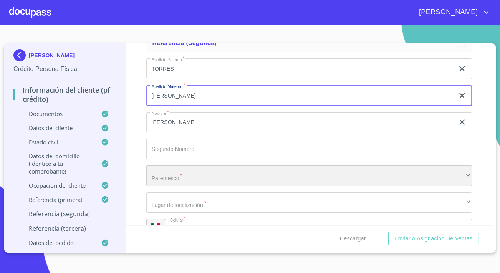
click at [185, 186] on div "​" at bounding box center [309, 176] width 326 height 21
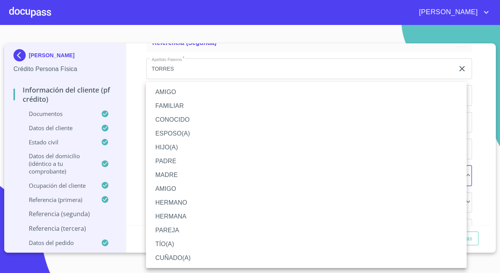
click at [161, 88] on li "AMIGO" at bounding box center [306, 92] width 321 height 14
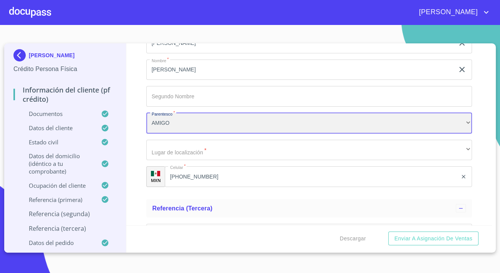
scroll to position [4267, 0]
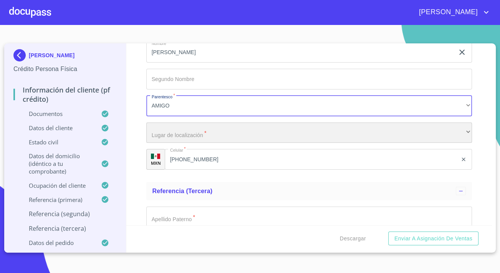
click at [176, 141] on div "​" at bounding box center [309, 133] width 326 height 21
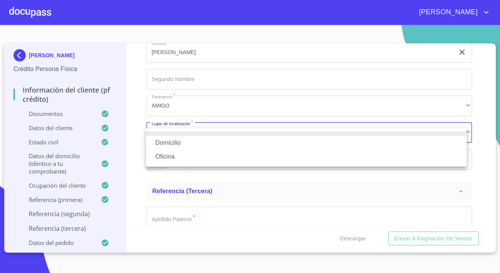
click at [178, 158] on li "Oficina" at bounding box center [306, 157] width 321 height 14
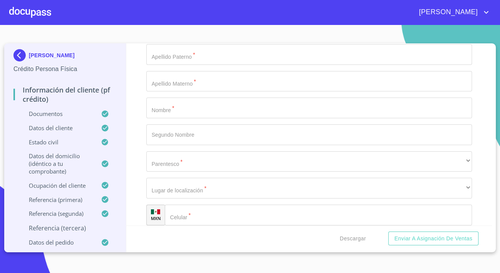
scroll to position [4442, 0]
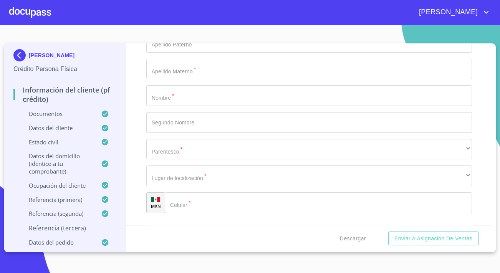
click at [216, 208] on input "Documento de identificación.   *" at bounding box center [318, 203] width 307 height 21
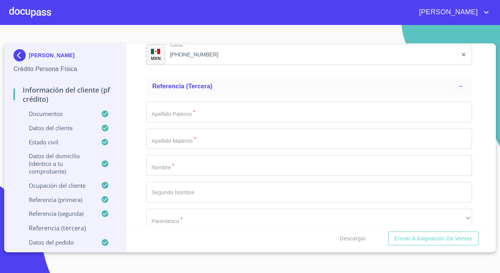
type input "[PHONE_NUMBER]"
click at [168, 118] on input "Documento de identificación.   *" at bounding box center [309, 112] width 326 height 21
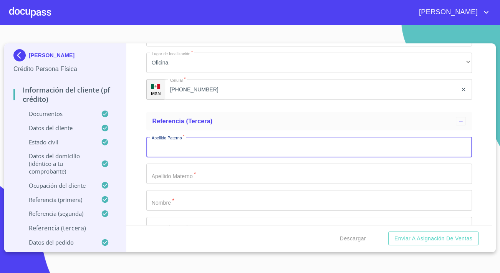
scroll to position [4407, 0]
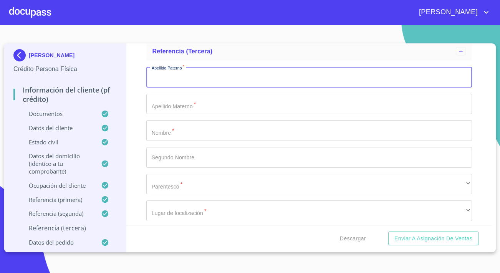
click at [176, 129] on input "Documento de identificación.   *" at bounding box center [309, 130] width 326 height 21
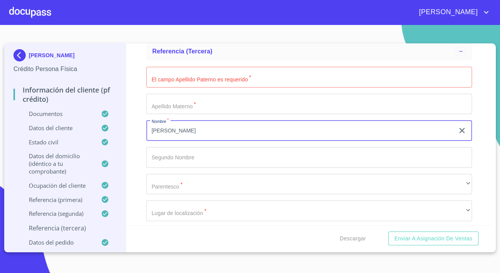
type input "[PERSON_NAME]"
click at [261, 79] on input "Documento de identificación.   *" at bounding box center [309, 77] width 326 height 21
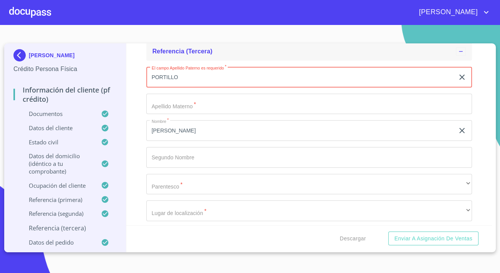
type input "PORTILLO"
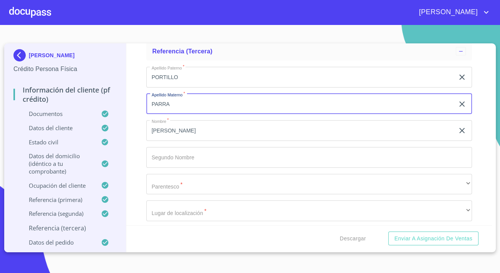
type input "PARRA"
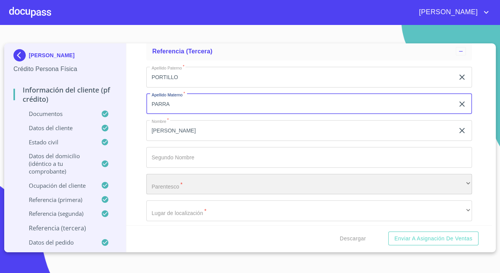
click at [188, 186] on div "​" at bounding box center [309, 184] width 326 height 21
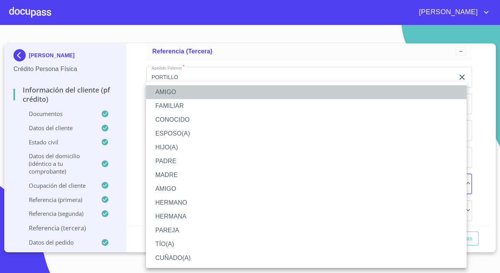
click at [163, 90] on li "AMIGO" at bounding box center [306, 92] width 321 height 14
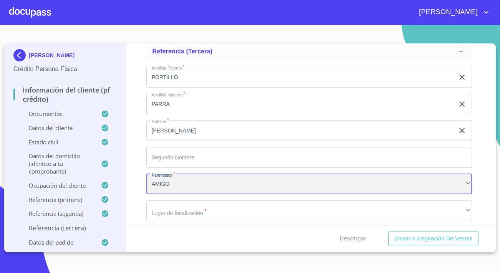
scroll to position [4442, 0]
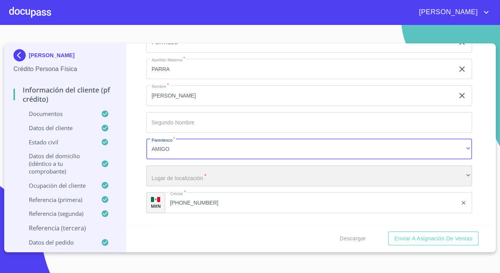
click at [167, 178] on div "​" at bounding box center [309, 176] width 326 height 21
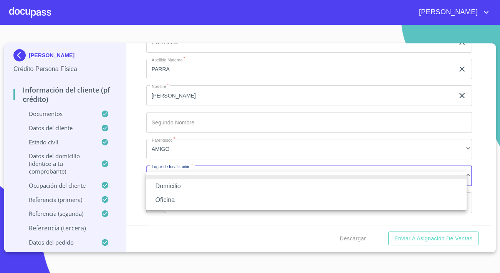
click at [170, 199] on li "Oficina" at bounding box center [306, 200] width 321 height 14
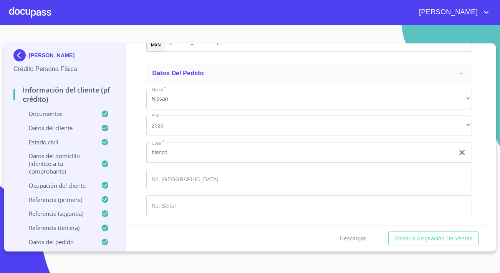
scroll to position [4608, 0]
click at [400, 238] on span "Enviar a Asignación de Ventas" at bounding box center [434, 239] width 78 height 10
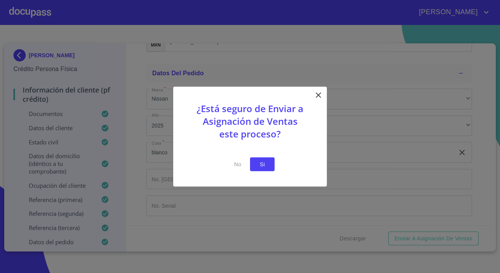
click at [261, 166] on span "Si" at bounding box center [262, 164] width 12 height 10
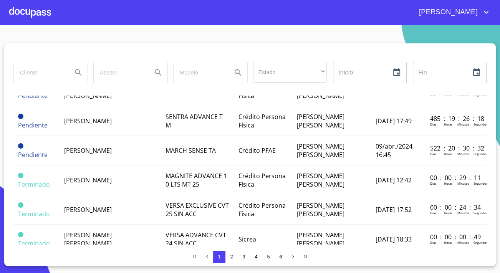
scroll to position [559, 0]
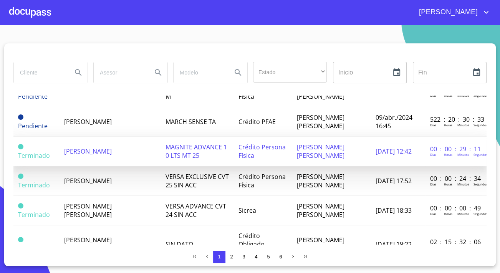
click at [104, 147] on span "[PERSON_NAME]" at bounding box center [88, 151] width 48 height 8
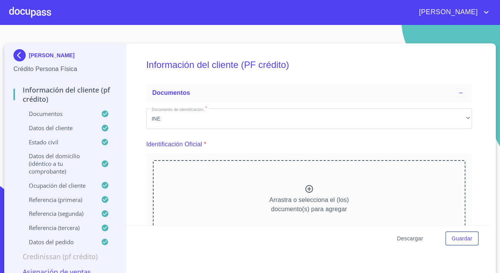
click at [414, 239] on span "Descargar" at bounding box center [410, 239] width 26 height 10
